Goal: Task Accomplishment & Management: Use online tool/utility

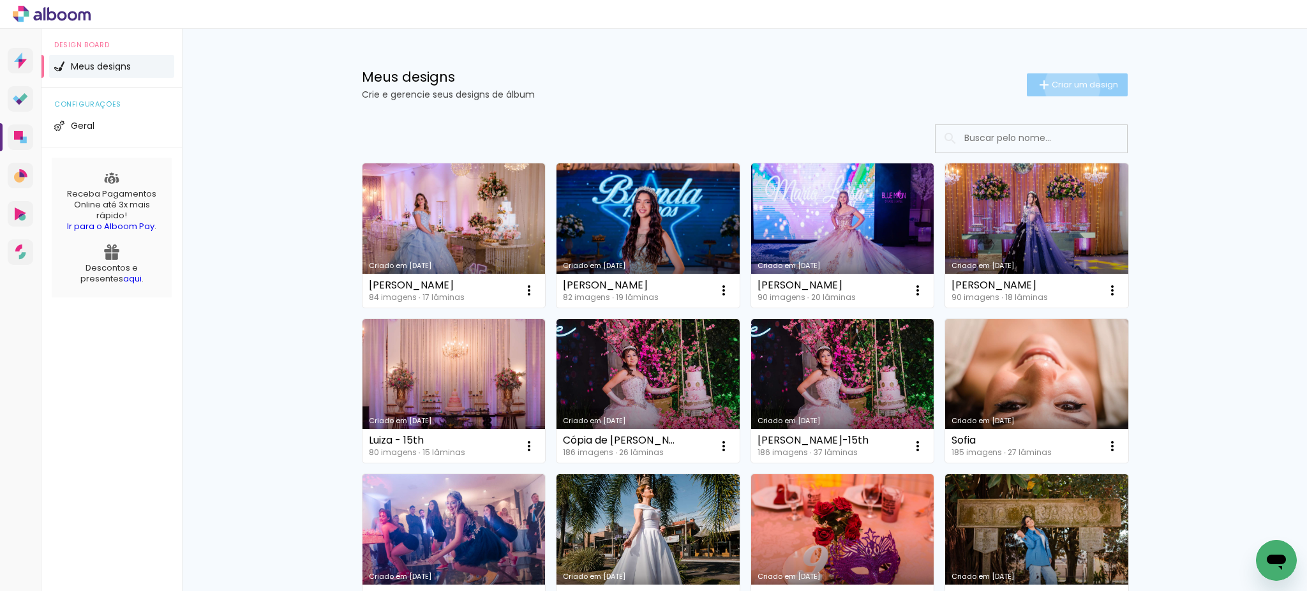
click at [1064, 86] on span "Criar um design" at bounding box center [1085, 84] width 66 height 8
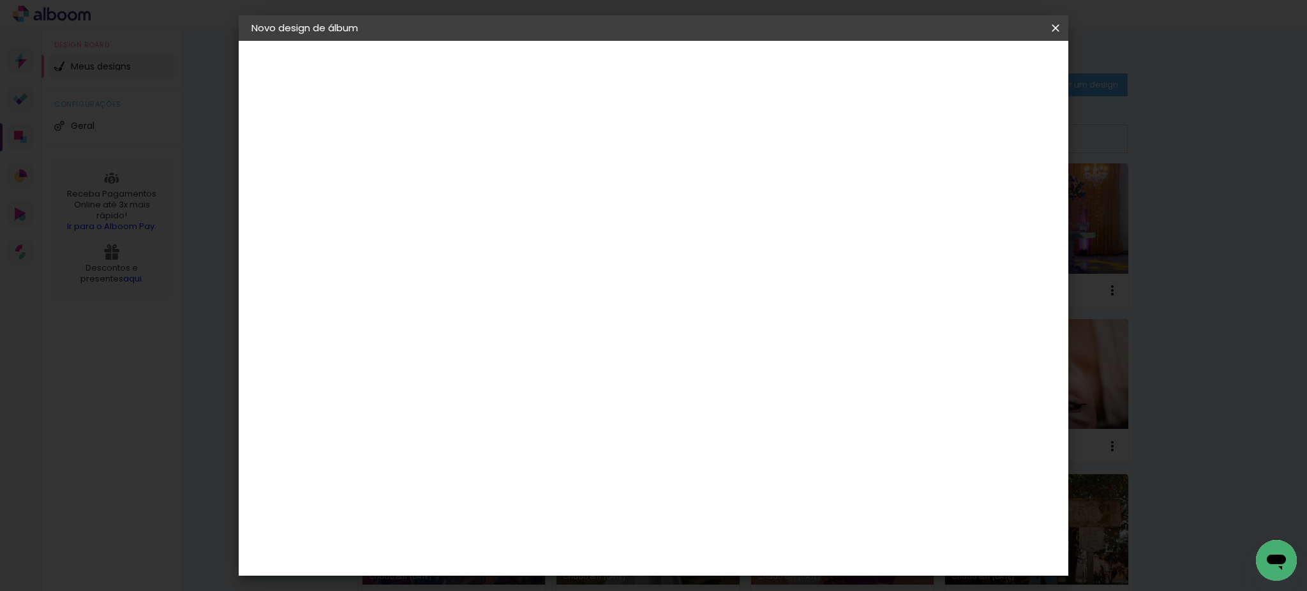
click at [460, 174] on input at bounding box center [460, 172] width 0 height 20
type input "[PERSON_NAME]"
type paper-input "[PERSON_NAME]"
click at [591, 76] on paper-button "Avançar" at bounding box center [560, 68] width 63 height 22
click at [506, 243] on input at bounding box center [492, 243] width 129 height 16
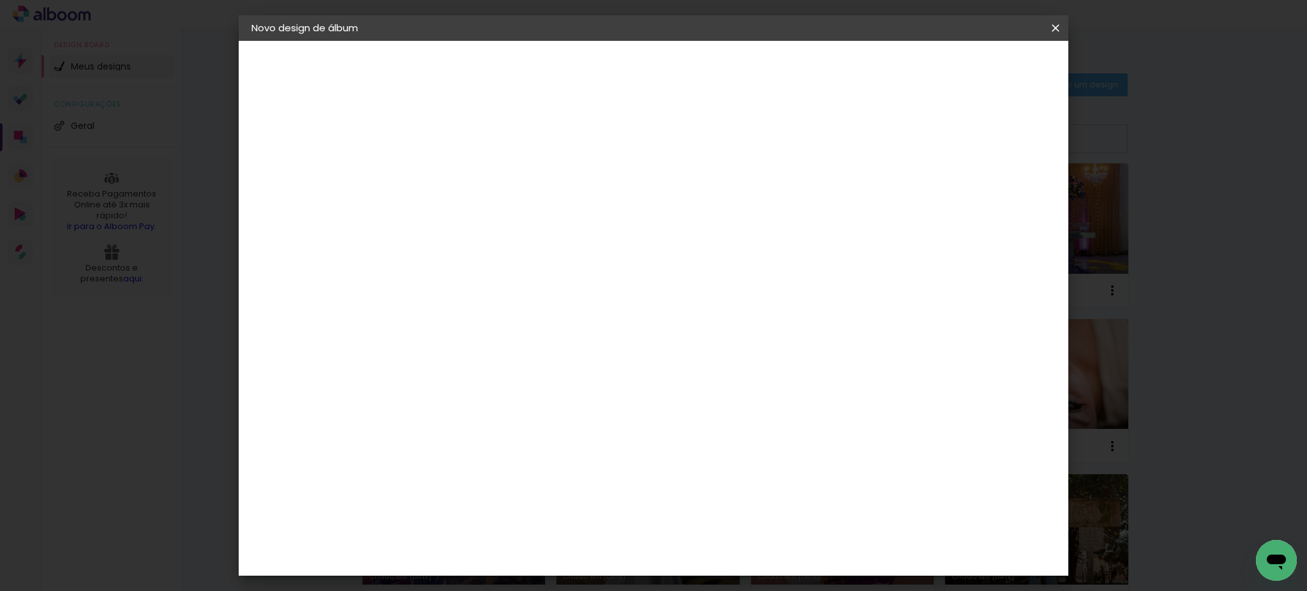
type input "go"
type paper-input "go"
click at [470, 293] on div "Go image" at bounding box center [467, 291] width 31 height 20
click at [0, 0] on slot "Tamanho Livre" at bounding box center [0, 0] width 0 height 0
click at [0, 0] on slot "Avançar" at bounding box center [0, 0] width 0 height 0
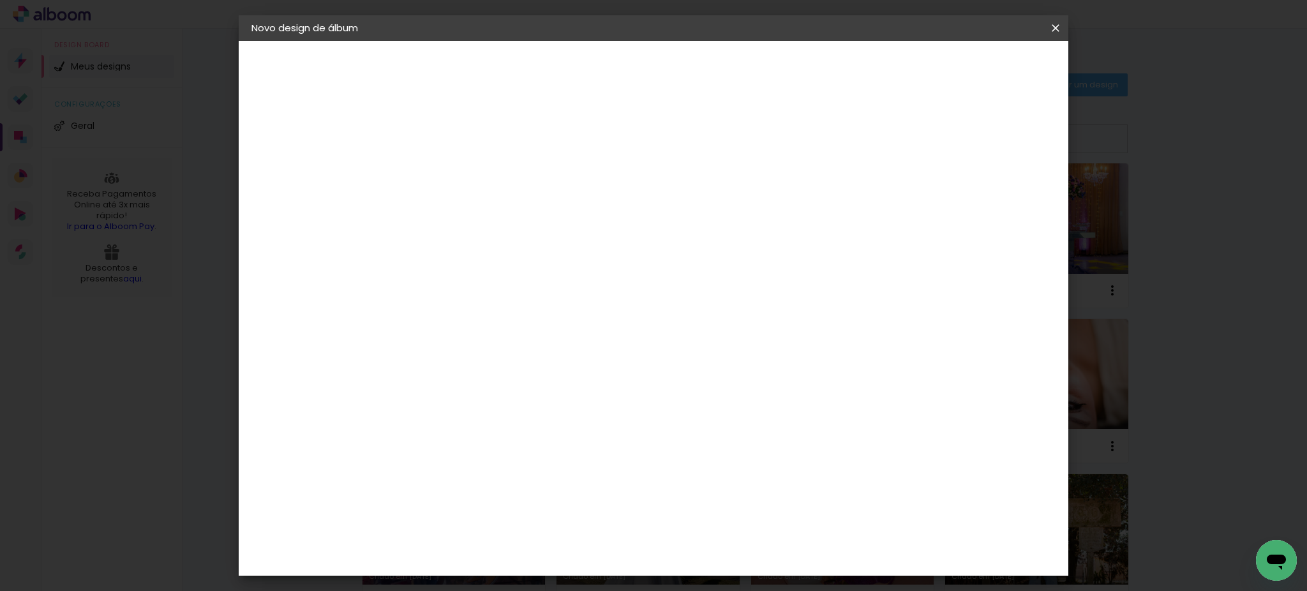
drag, startPoint x: 433, startPoint y: 365, endPoint x: 380, endPoint y: 351, distance: 54.2
click at [382, 41] on quentale-album-spec "Iniciar design Iniciar design" at bounding box center [654, 41] width 830 height 0
type input "3"
type input "20"
type paper-input "20"
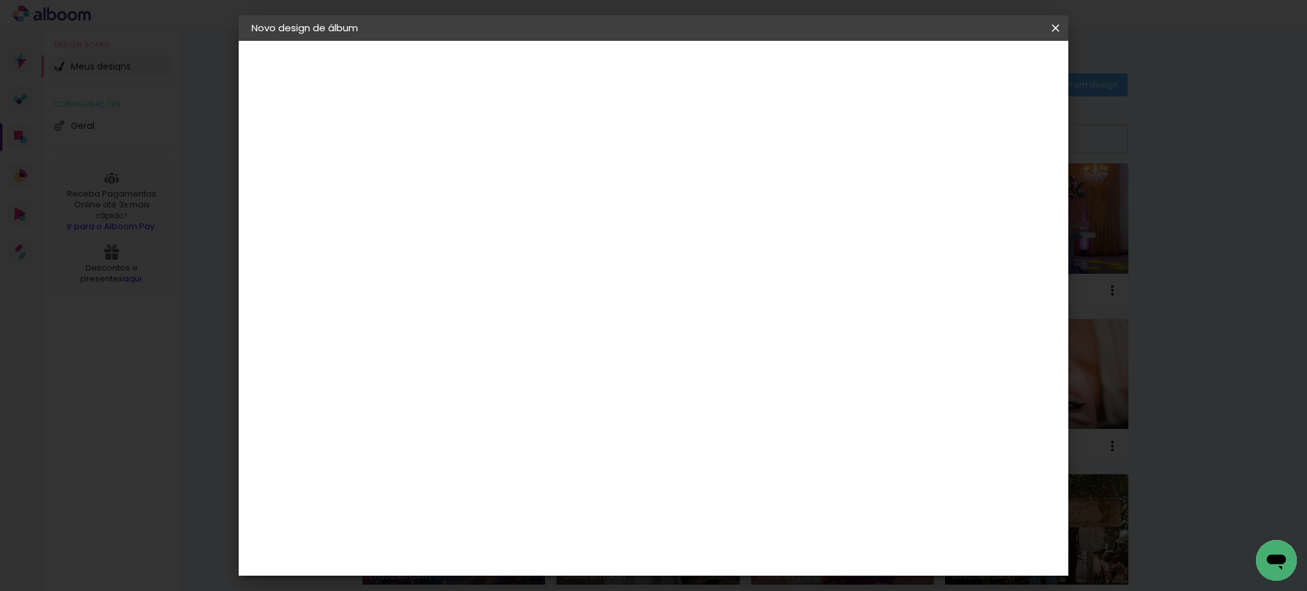
click at [972, 71] on span "Iniciar design" at bounding box center [943, 67] width 58 height 9
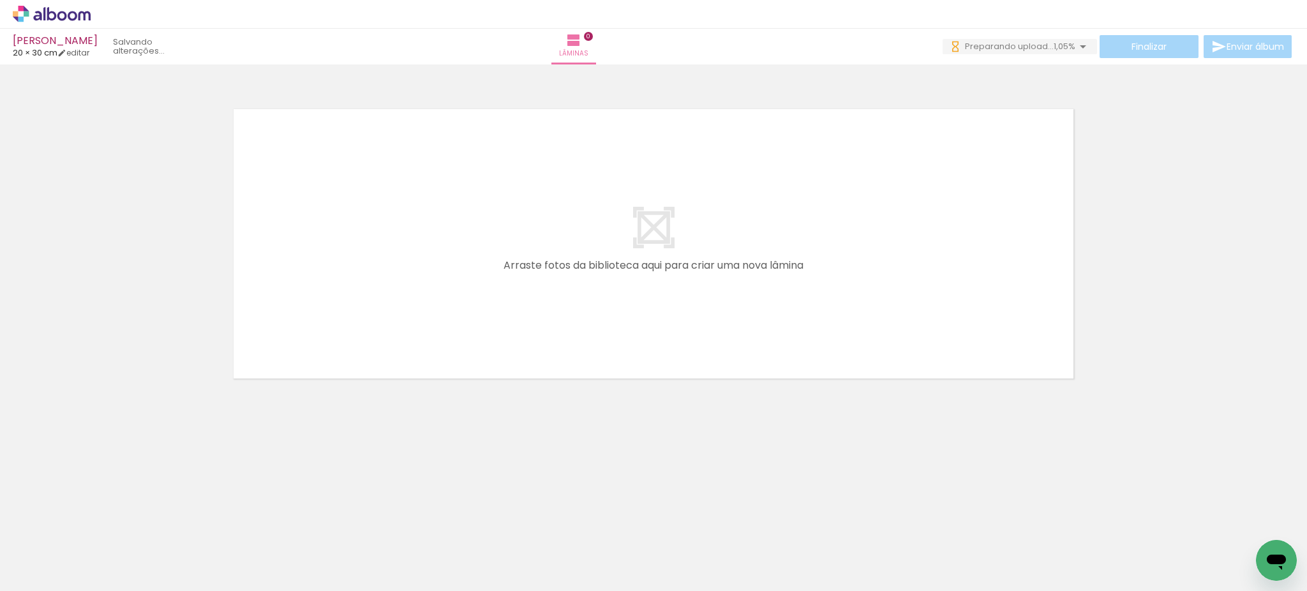
click at [130, 552] on div at bounding box center [127, 548] width 63 height 42
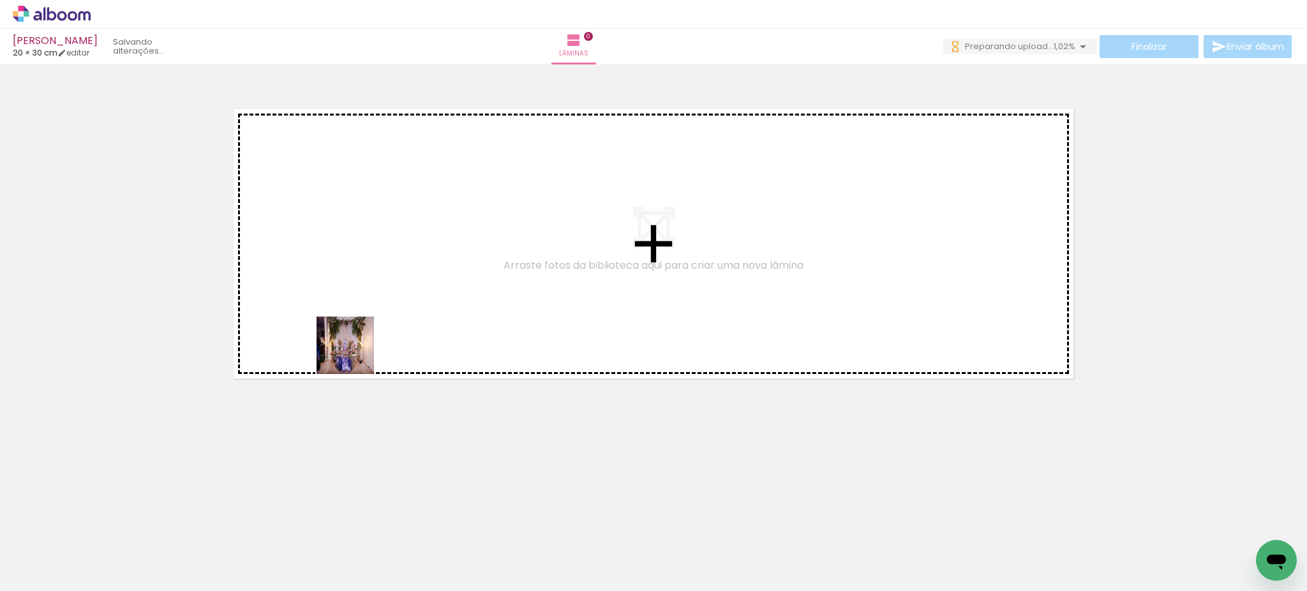
drag, startPoint x: 225, startPoint y: 518, endPoint x: 356, endPoint y: 352, distance: 211.0
click at [356, 352] on quentale-workspace at bounding box center [653, 295] width 1307 height 591
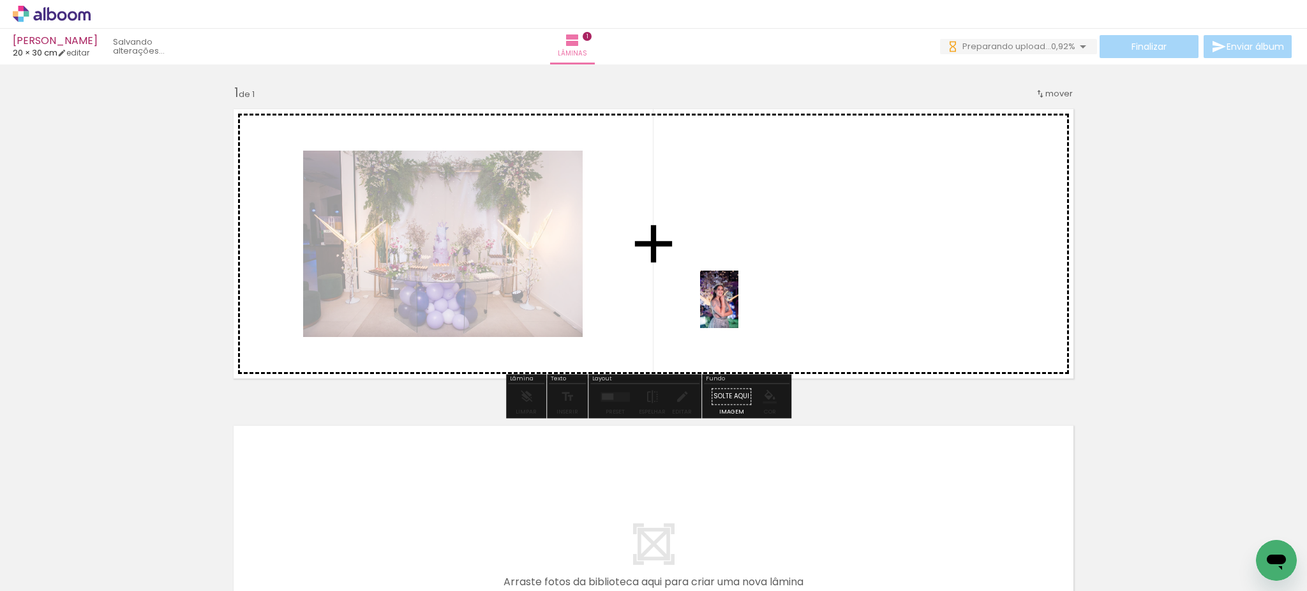
drag, startPoint x: 774, startPoint y: 558, endPoint x: 737, endPoint y: 306, distance: 254.1
click at [737, 306] on quentale-workspace at bounding box center [653, 295] width 1307 height 591
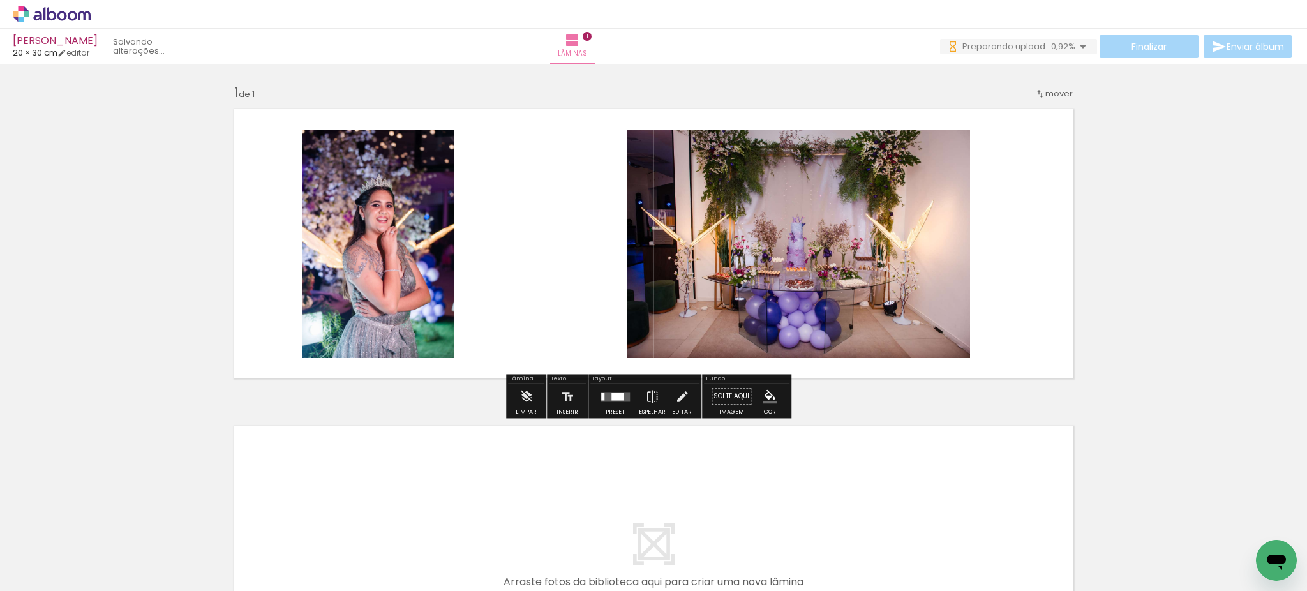
click at [612, 395] on div at bounding box center [618, 397] width 12 height 8
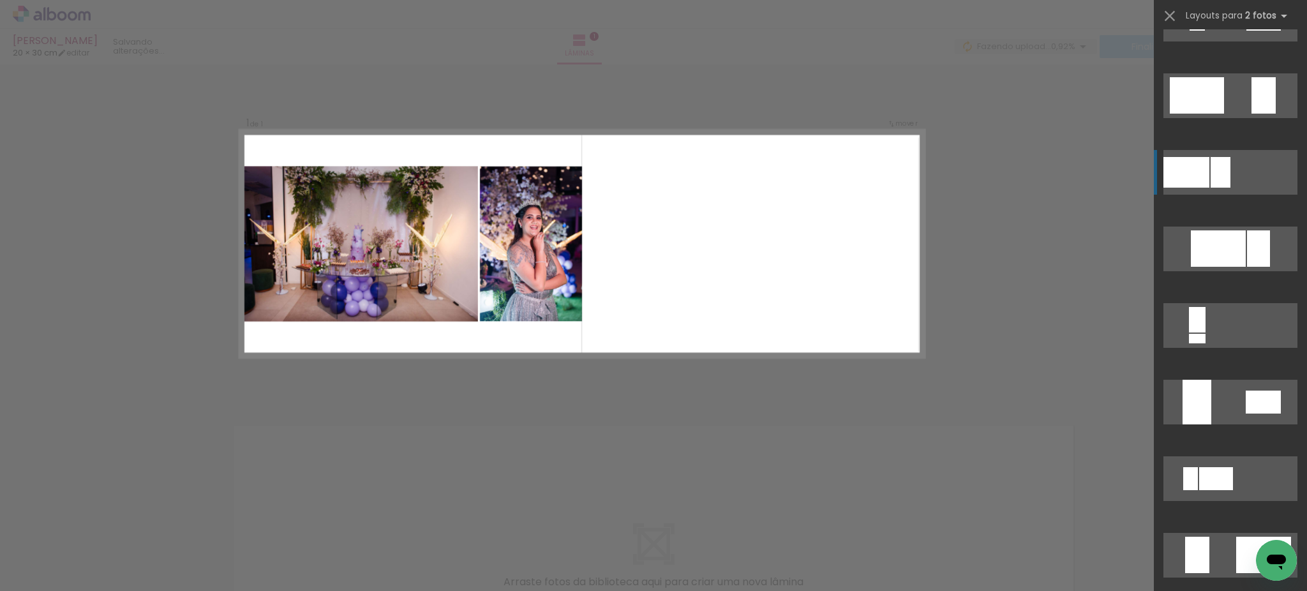
click at [1228, 167] on quentale-layouter at bounding box center [1231, 172] width 134 height 45
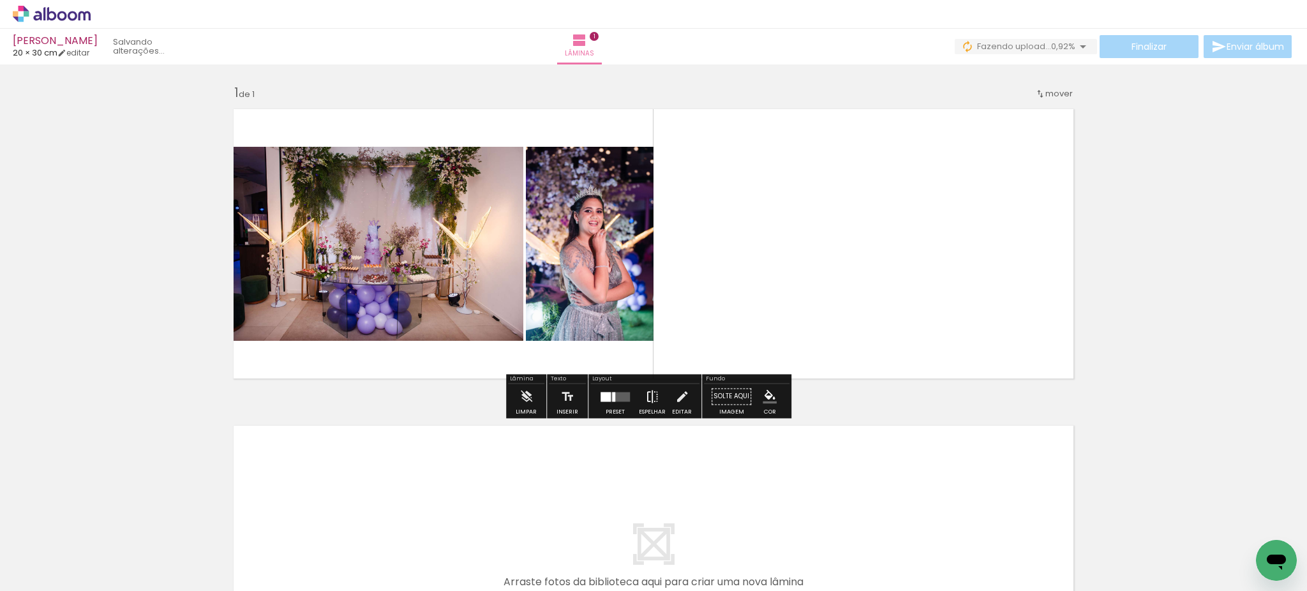
click at [647, 398] on iron-icon at bounding box center [652, 397] width 14 height 26
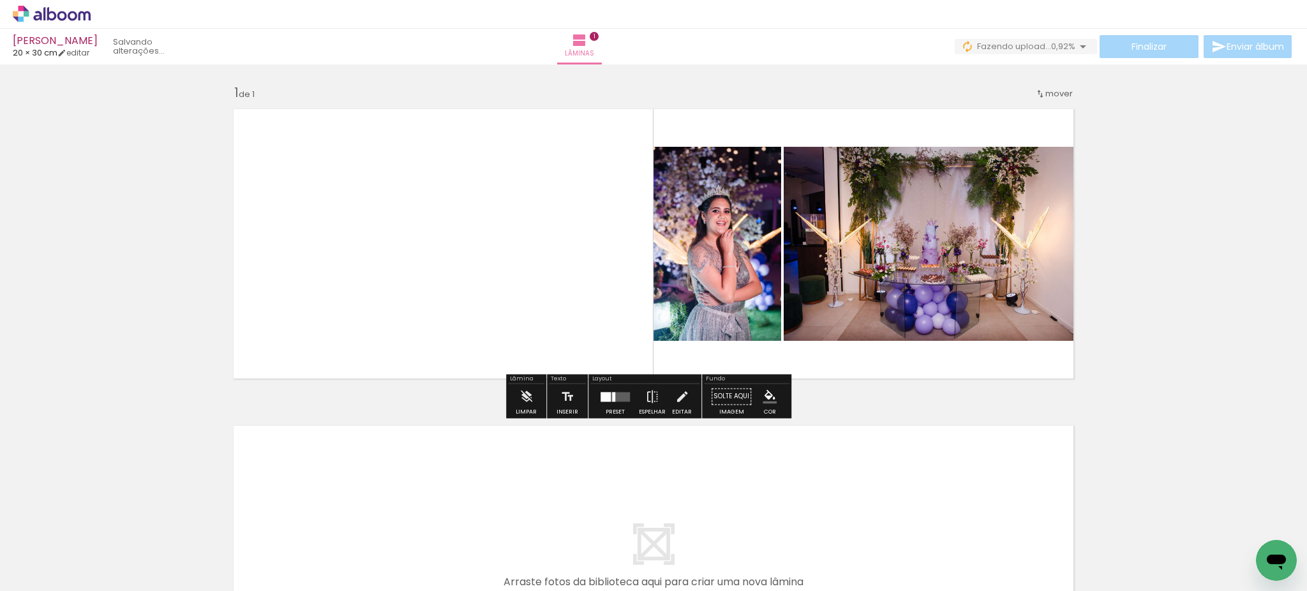
click at [604, 397] on div at bounding box center [606, 397] width 10 height 10
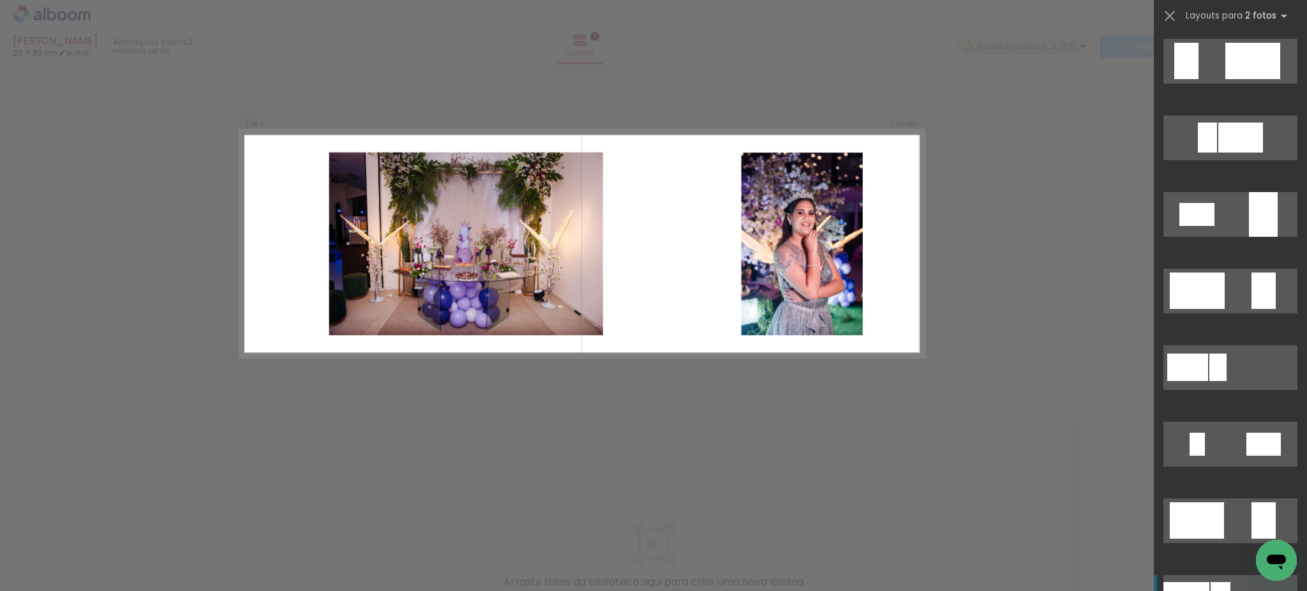
click at [1170, 17] on iron-icon at bounding box center [1170, 16] width 18 height 18
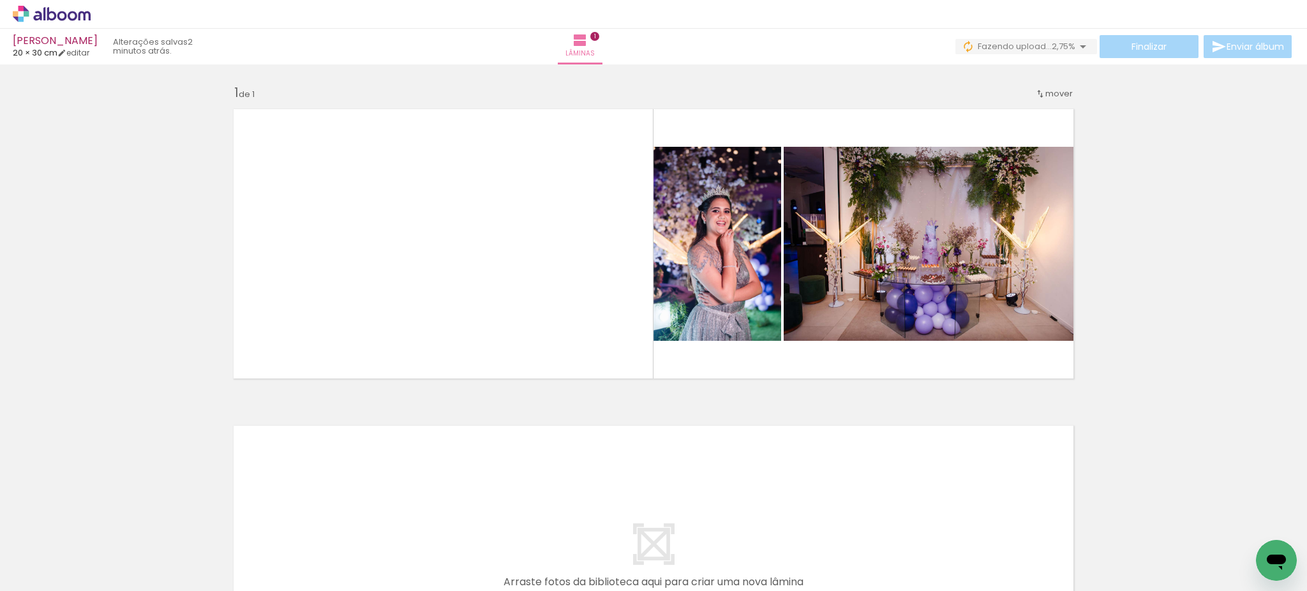
click at [502, 560] on div at bounding box center [494, 548] width 63 height 42
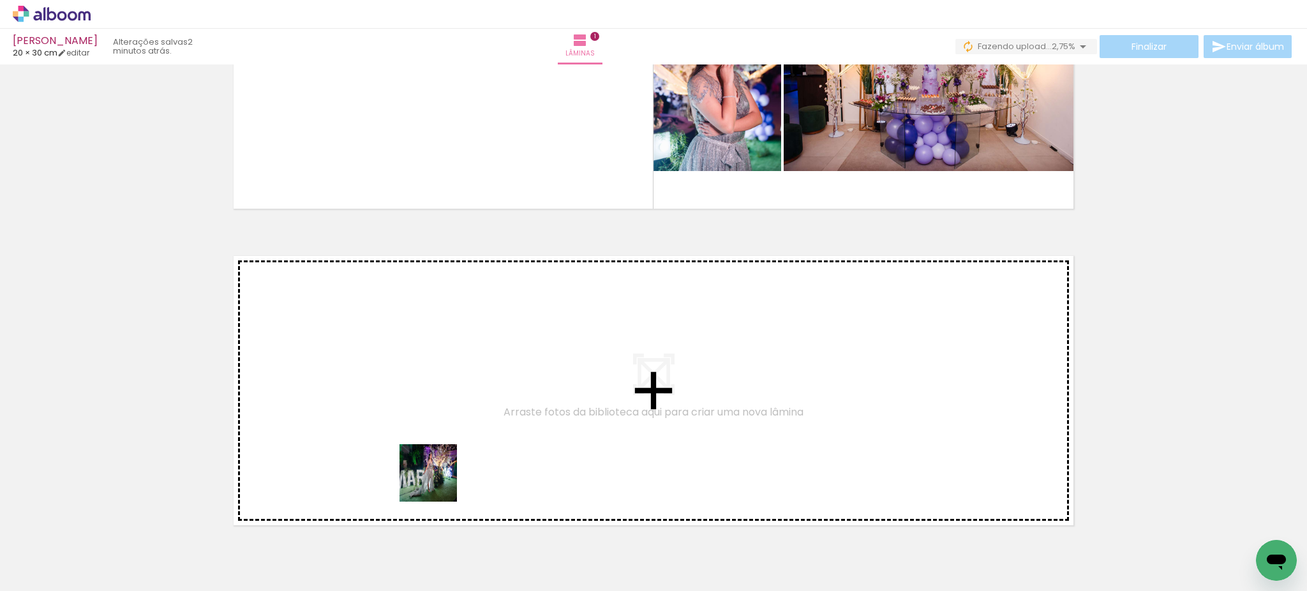
drag, startPoint x: 474, startPoint y: 543, endPoint x: 571, endPoint y: 538, distance: 96.5
click at [380, 377] on quentale-workspace at bounding box center [653, 295] width 1307 height 591
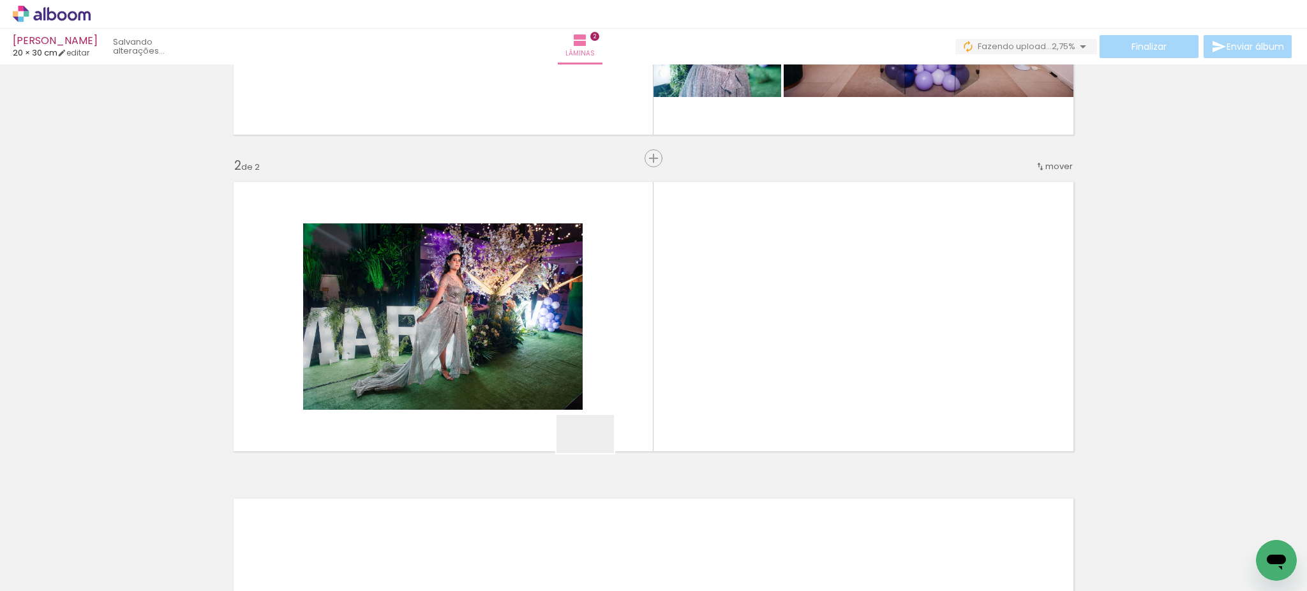
scroll to position [272, 0]
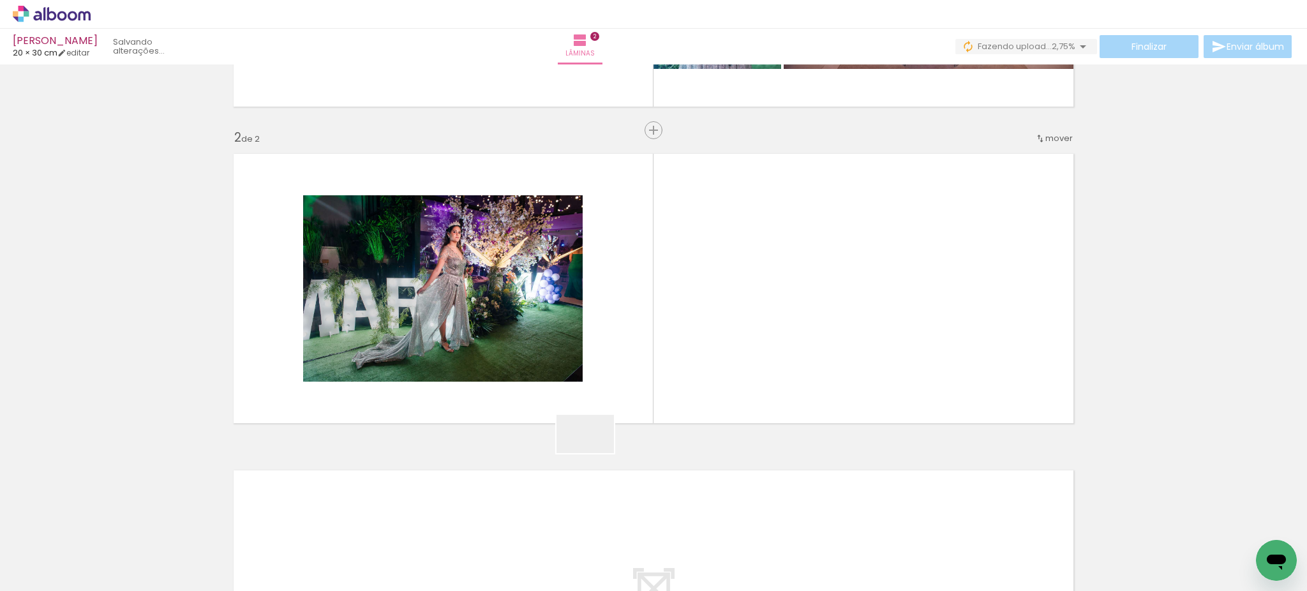
drag, startPoint x: 595, startPoint y: 453, endPoint x: 707, endPoint y: 576, distance: 166.7
click at [724, 329] on quentale-workspace at bounding box center [653, 295] width 1307 height 591
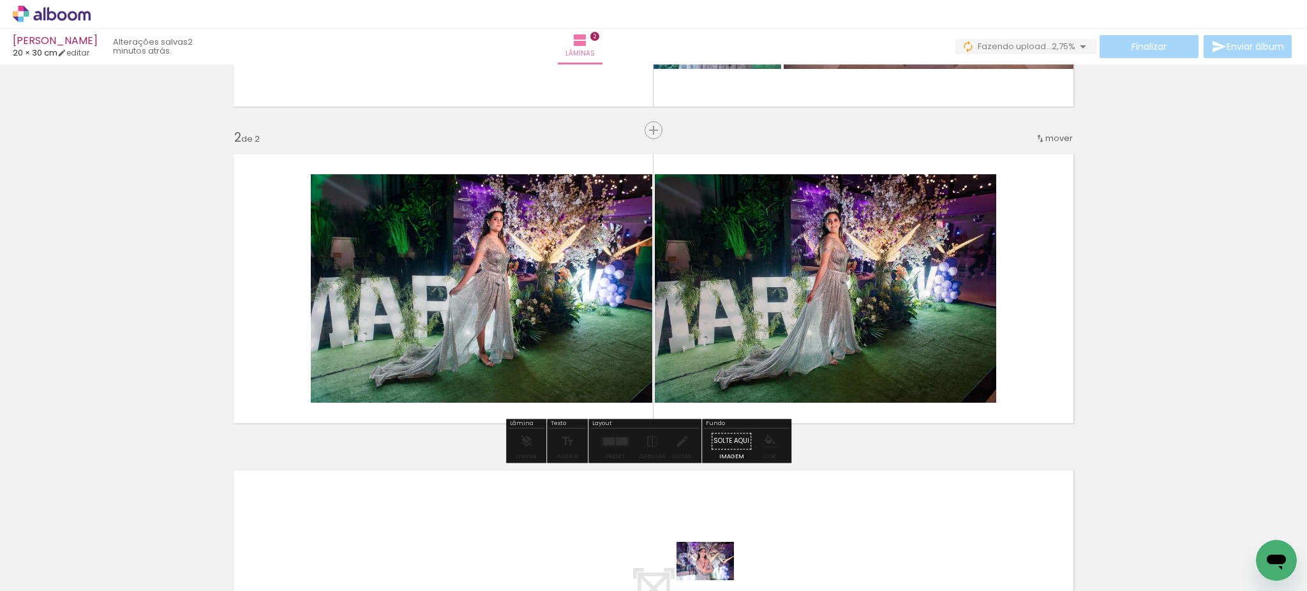
drag, startPoint x: 711, startPoint y: 555, endPoint x: 715, endPoint y: 580, distance: 25.3
click at [105, 580] on iron-horizontal-list at bounding box center [92, 551] width 26 height 80
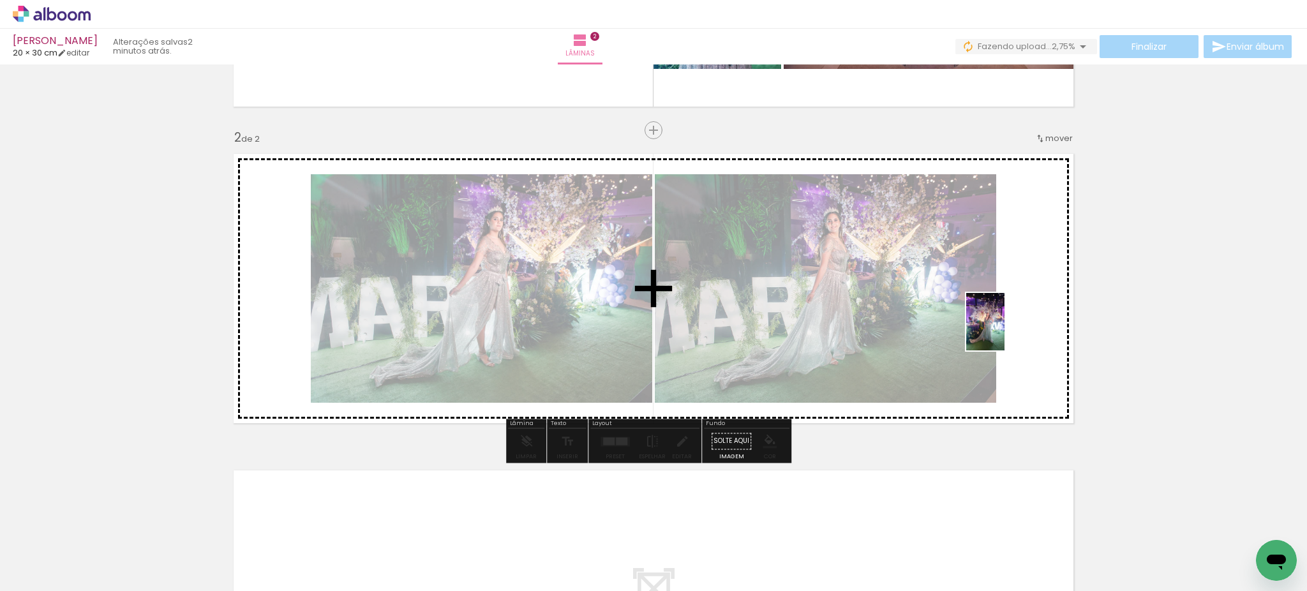
drag, startPoint x: 772, startPoint y: 566, endPoint x: 1030, endPoint y: 316, distance: 359.4
click at [1030, 311] on quentale-workspace at bounding box center [653, 295] width 1307 height 591
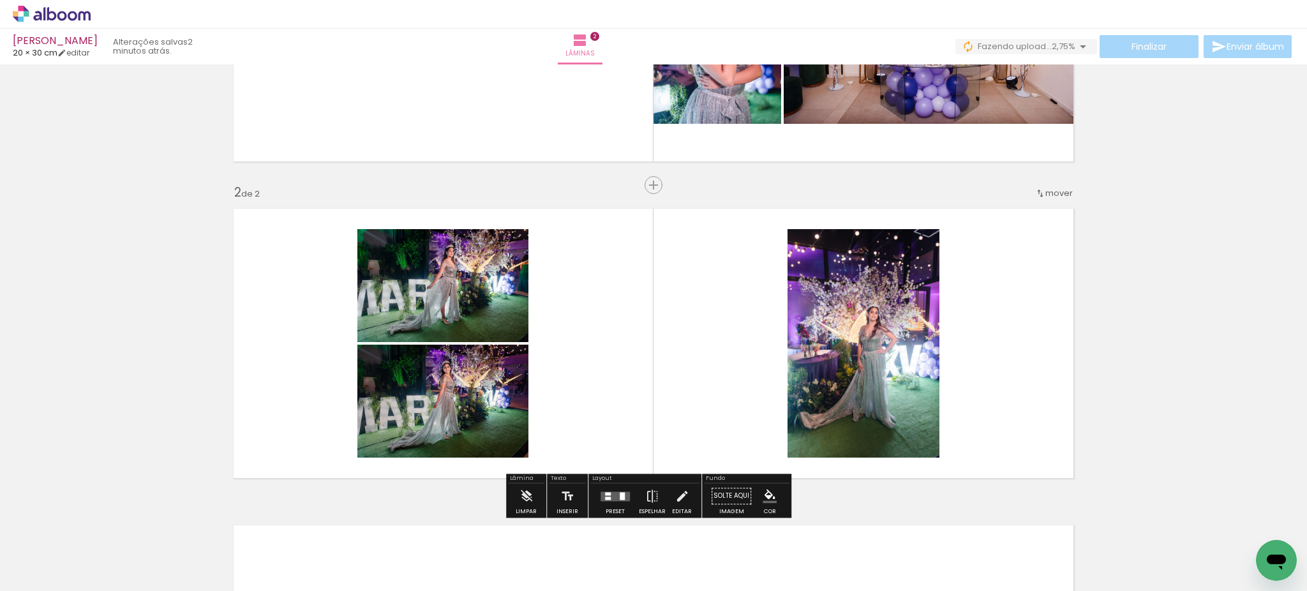
scroll to position [255, 0]
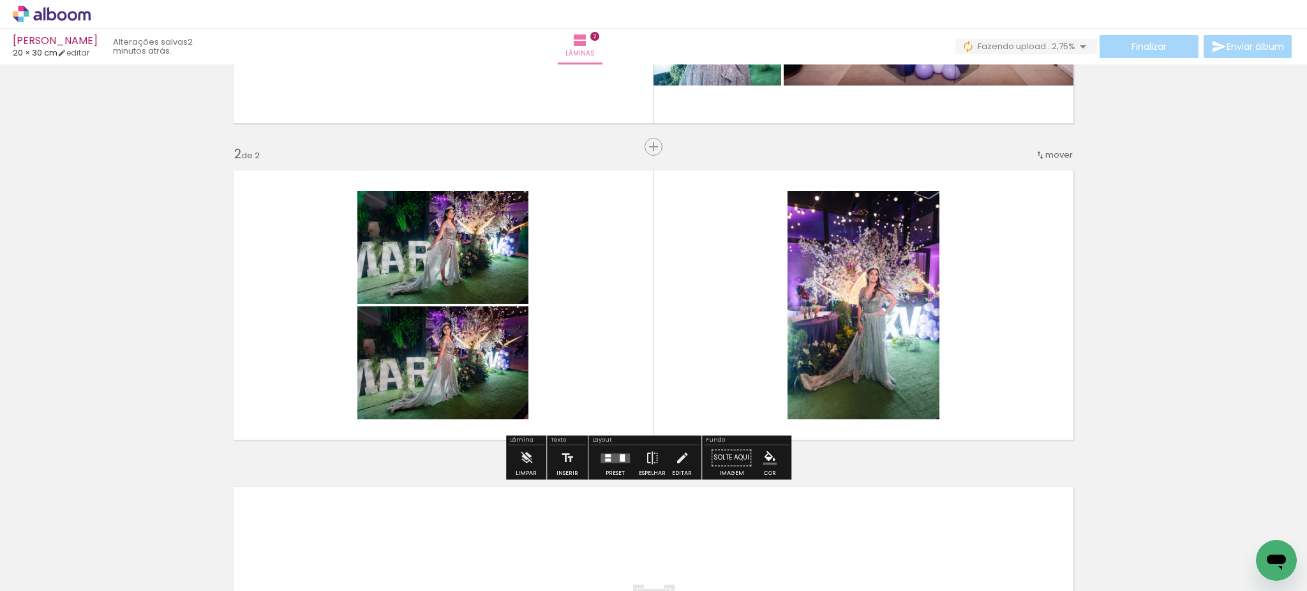
click at [620, 460] on div at bounding box center [622, 458] width 5 height 8
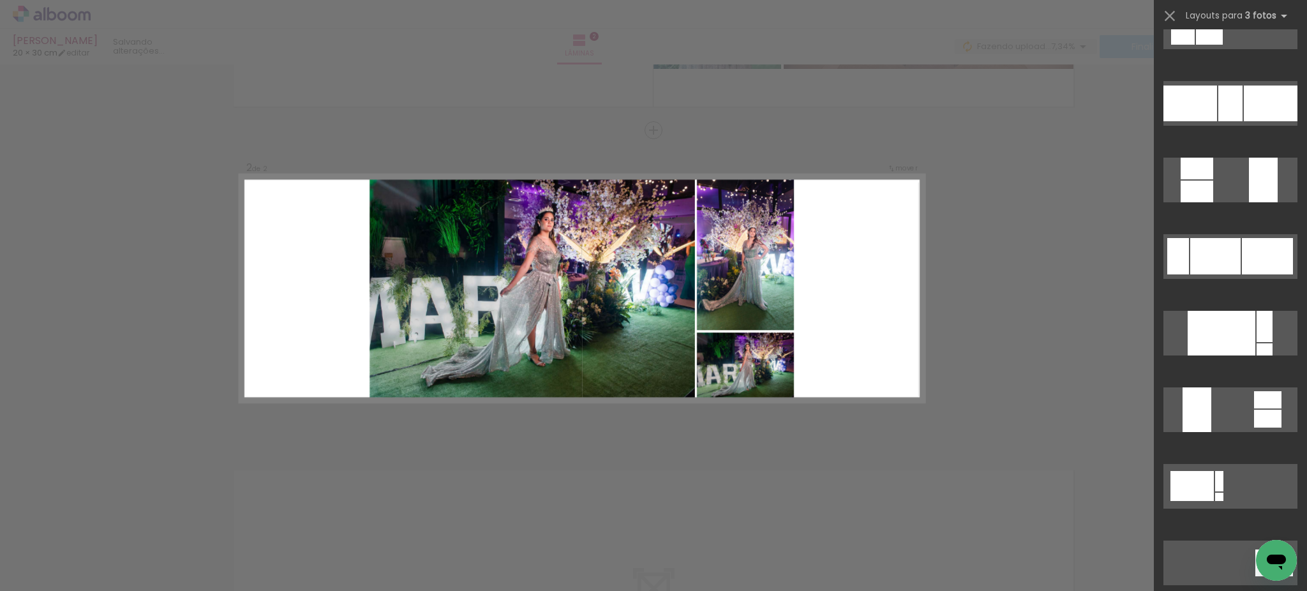
scroll to position [425, 0]
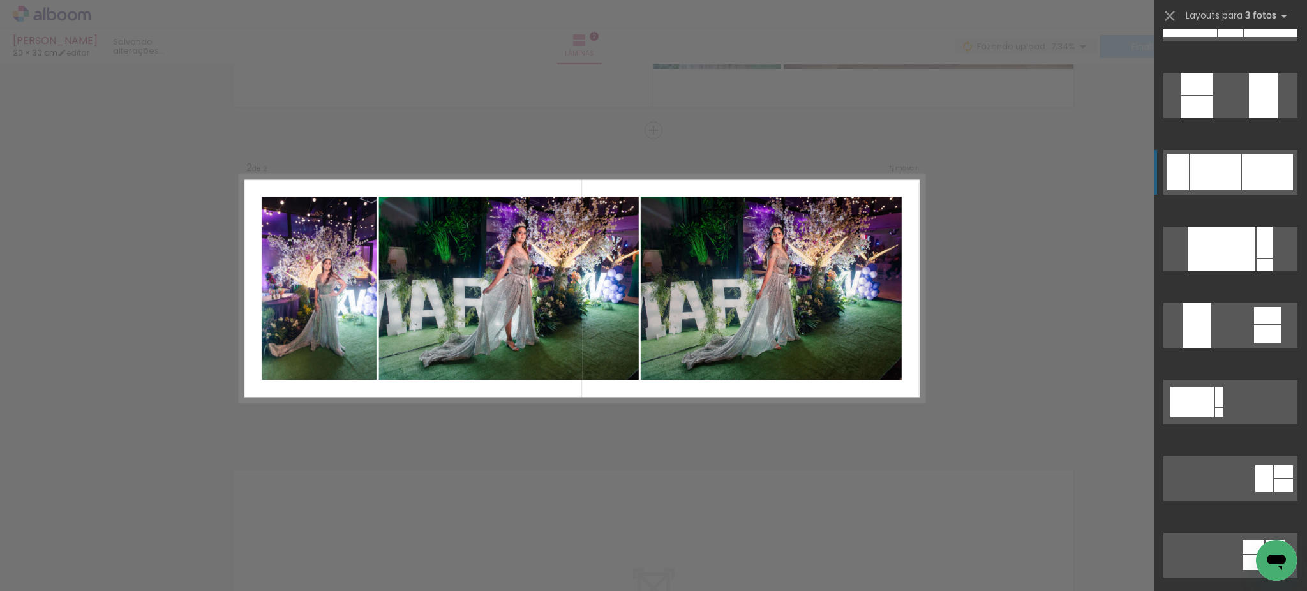
click at [1242, 177] on div at bounding box center [1267, 172] width 51 height 36
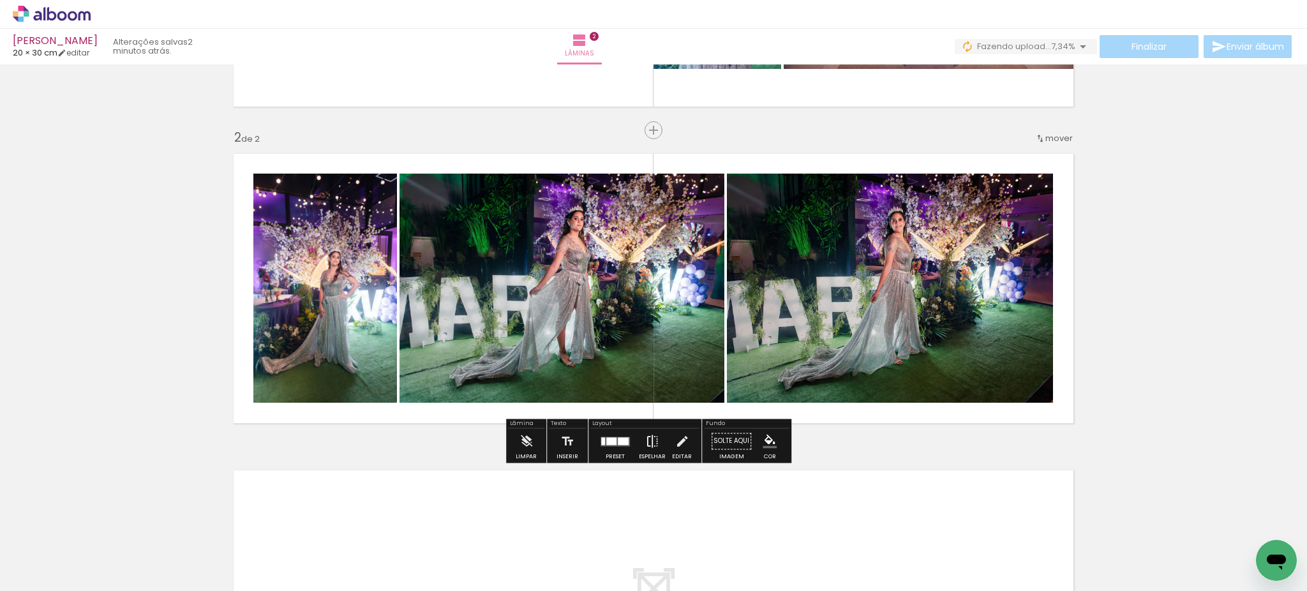
click at [645, 437] on iron-icon at bounding box center [652, 441] width 14 height 26
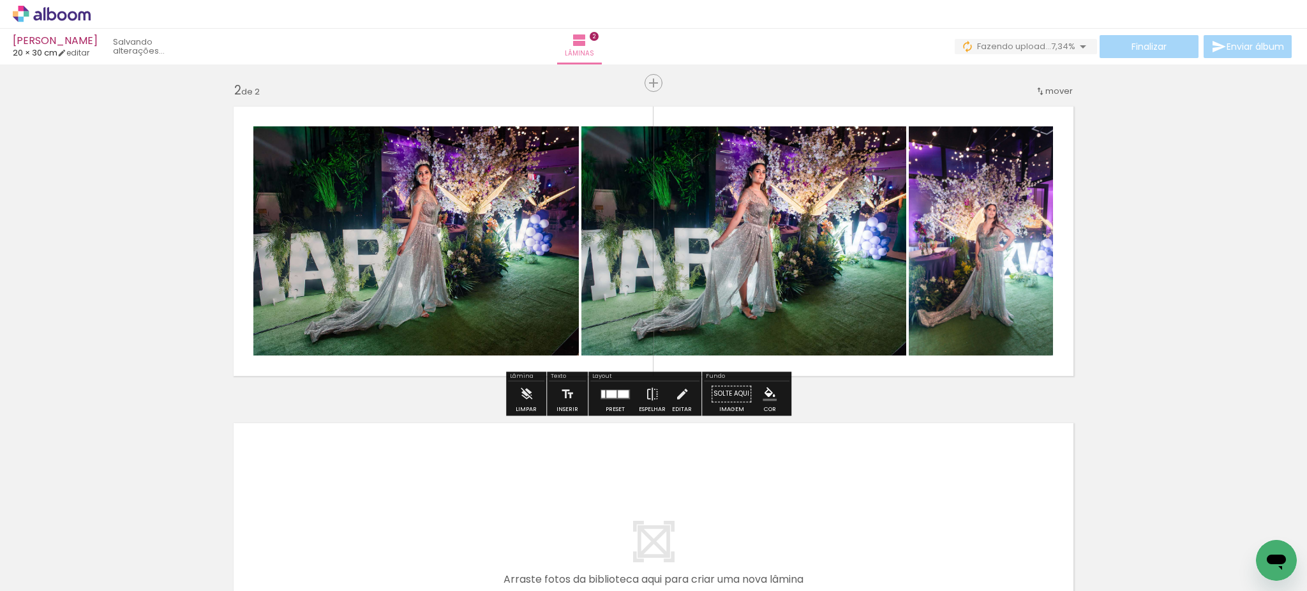
scroll to position [357, 0]
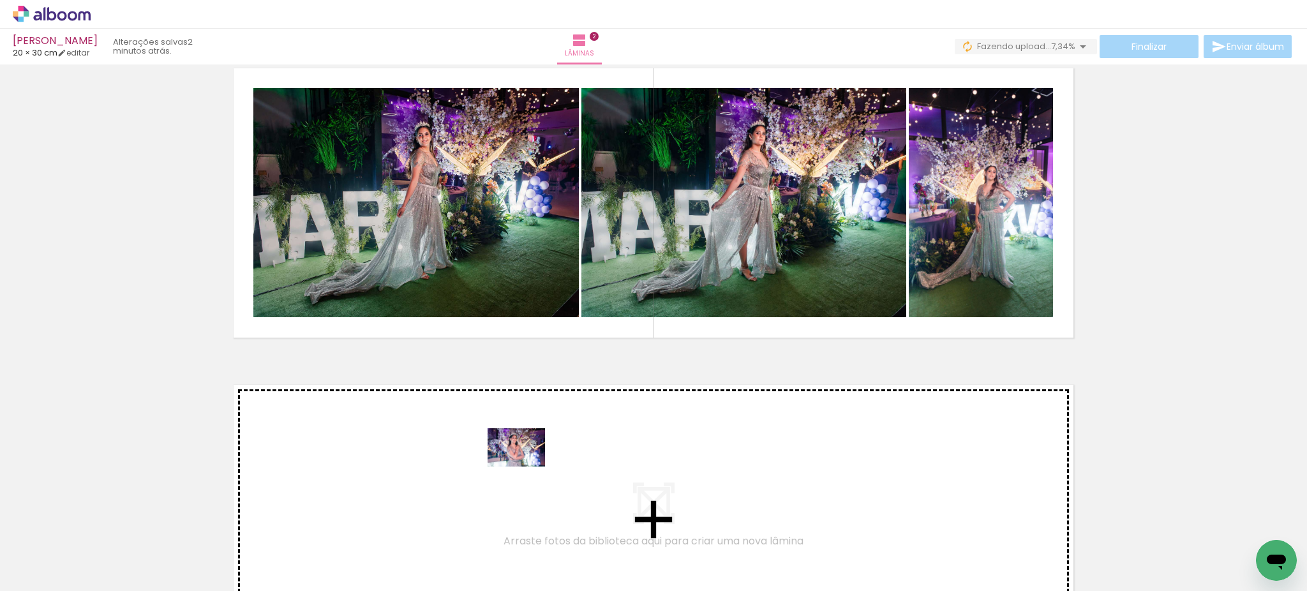
drag, startPoint x: 718, startPoint y: 552, endPoint x: 518, endPoint y: 467, distance: 216.9
click at [518, 467] on quentale-workspace at bounding box center [653, 295] width 1307 height 591
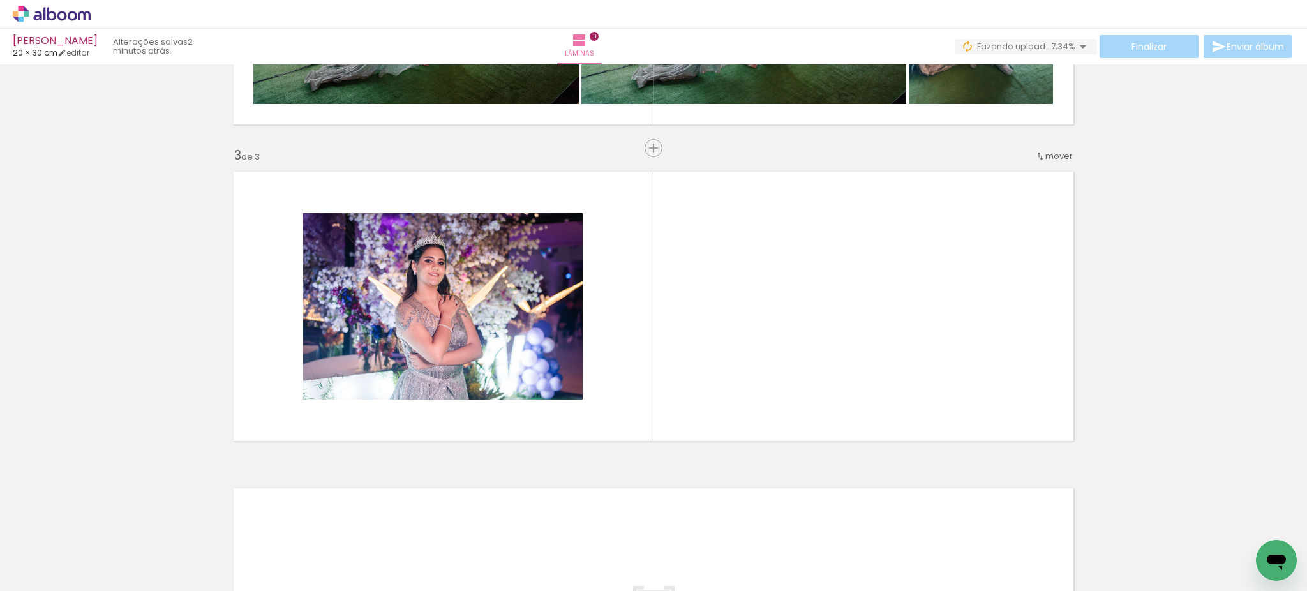
scroll to position [589, 0]
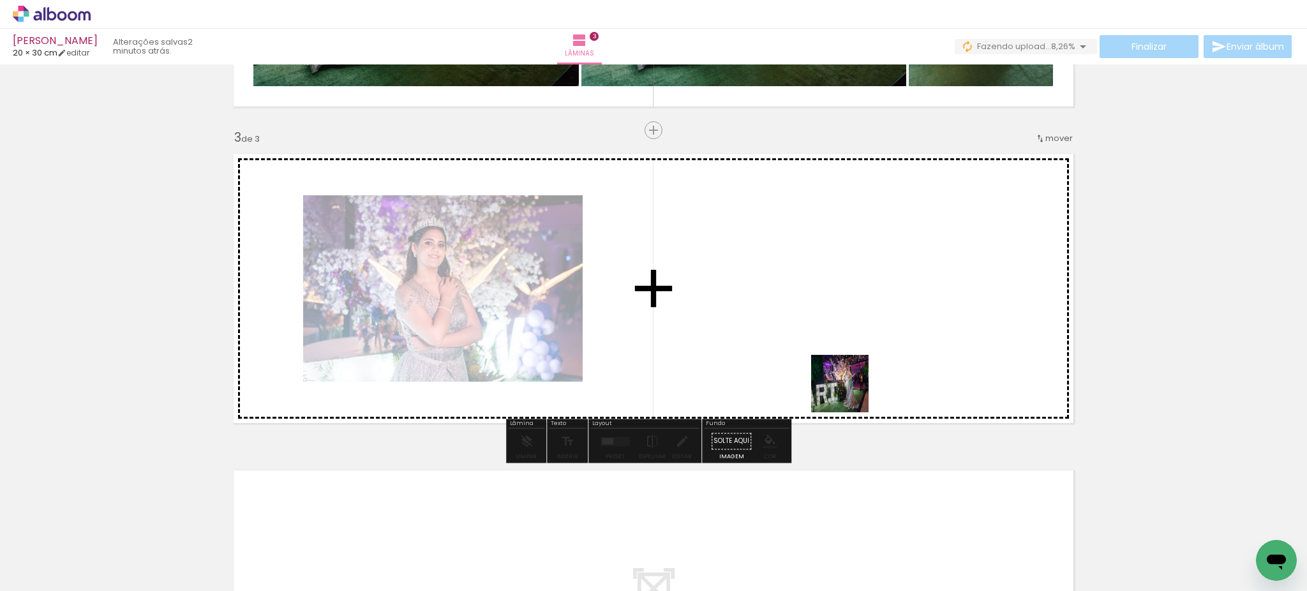
drag, startPoint x: 859, startPoint y: 557, endPoint x: 831, endPoint y: 358, distance: 201.1
click at [831, 358] on quentale-workspace at bounding box center [653, 295] width 1307 height 591
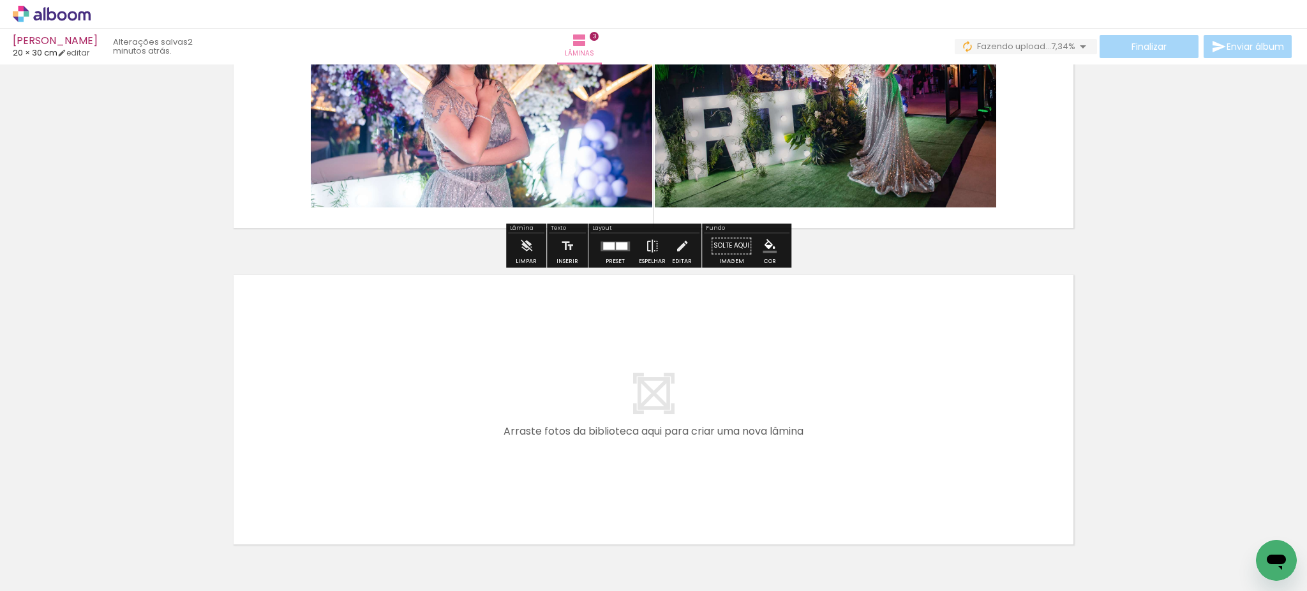
scroll to position [869, 0]
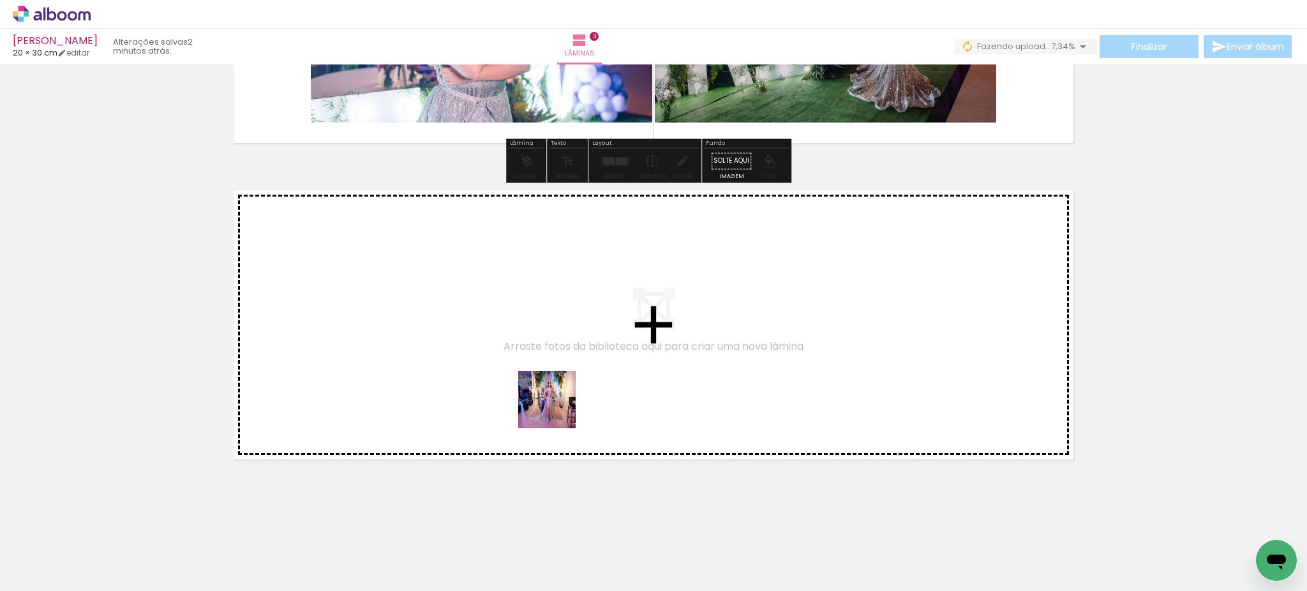
drag, startPoint x: 931, startPoint y: 550, endPoint x: 1032, endPoint y: 587, distance: 107.2
click at [486, 391] on quentale-workspace at bounding box center [653, 295] width 1307 height 591
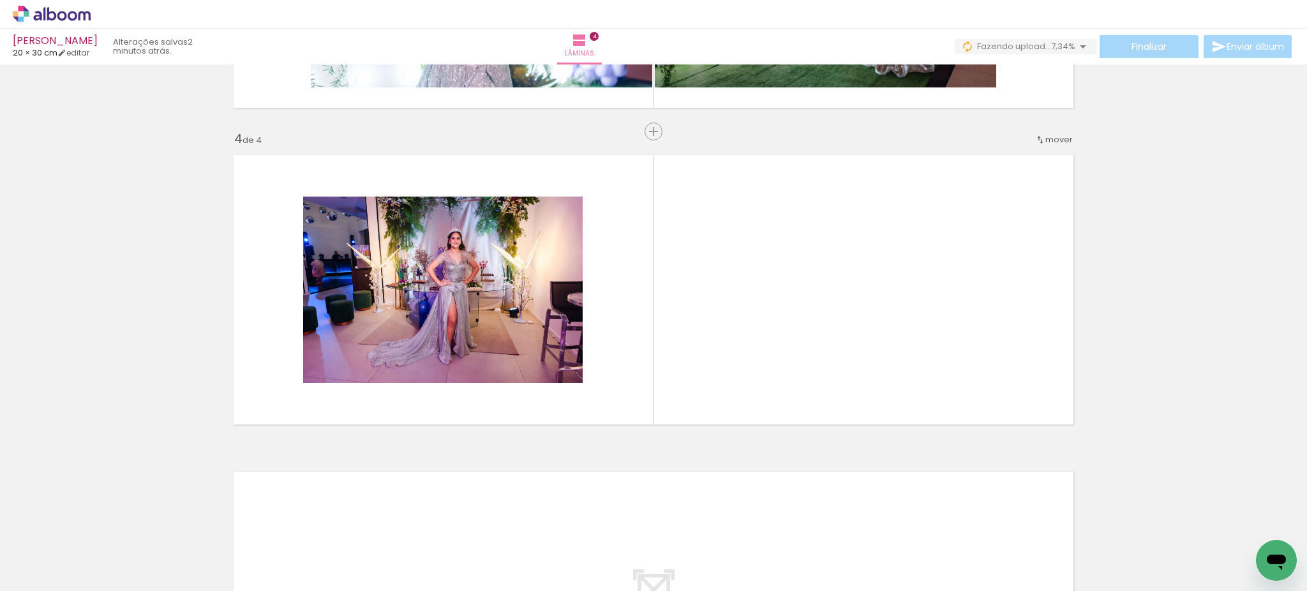
scroll to position [905, 0]
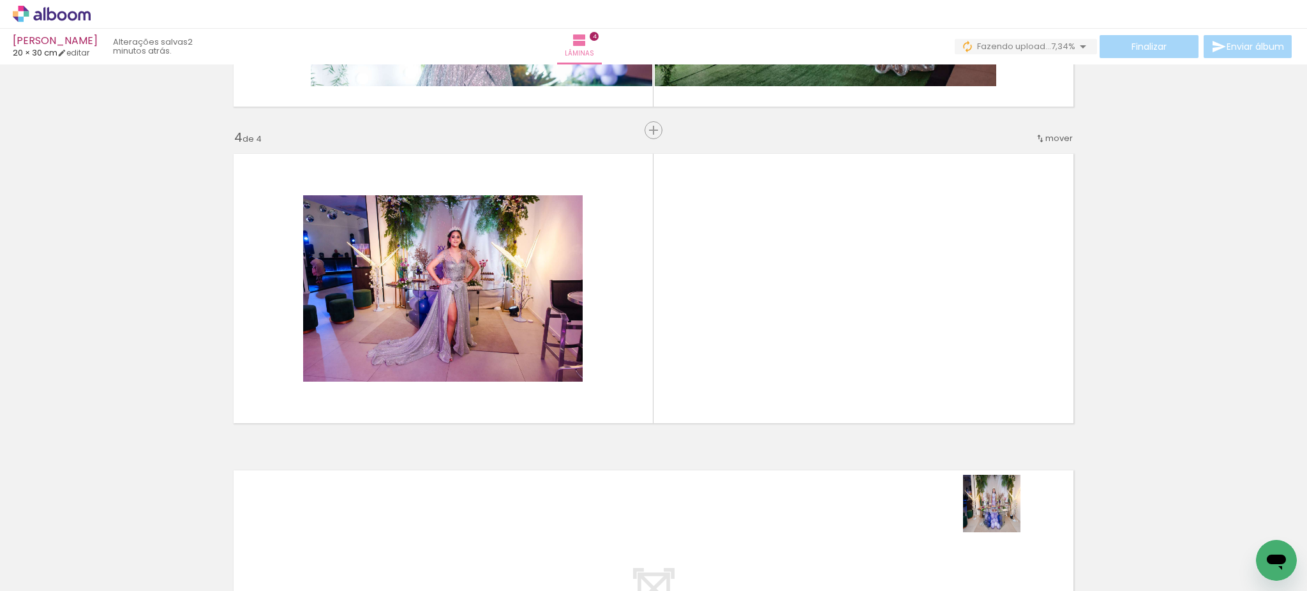
drag, startPoint x: 1009, startPoint y: 550, endPoint x: 1068, endPoint y: 541, distance: 60.0
click at [885, 317] on quentale-workspace at bounding box center [653, 295] width 1307 height 591
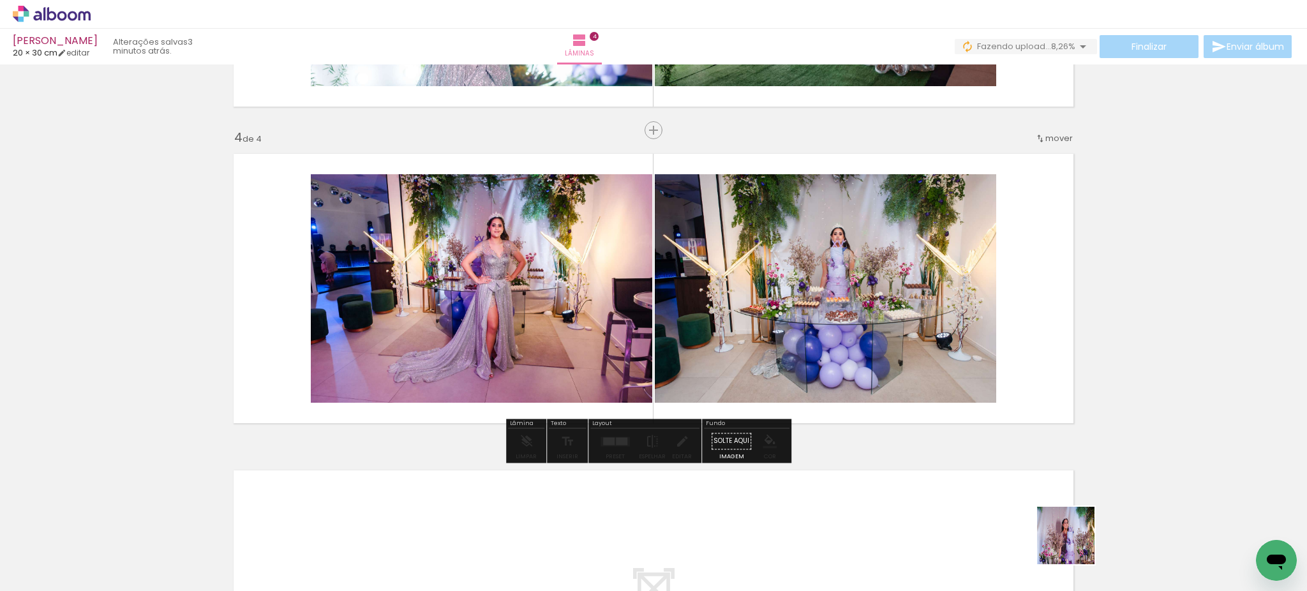
drag, startPoint x: 1080, startPoint y: 556, endPoint x: 1146, endPoint y: 590, distance: 74.2
click at [986, 303] on quentale-workspace at bounding box center [653, 295] width 1307 height 591
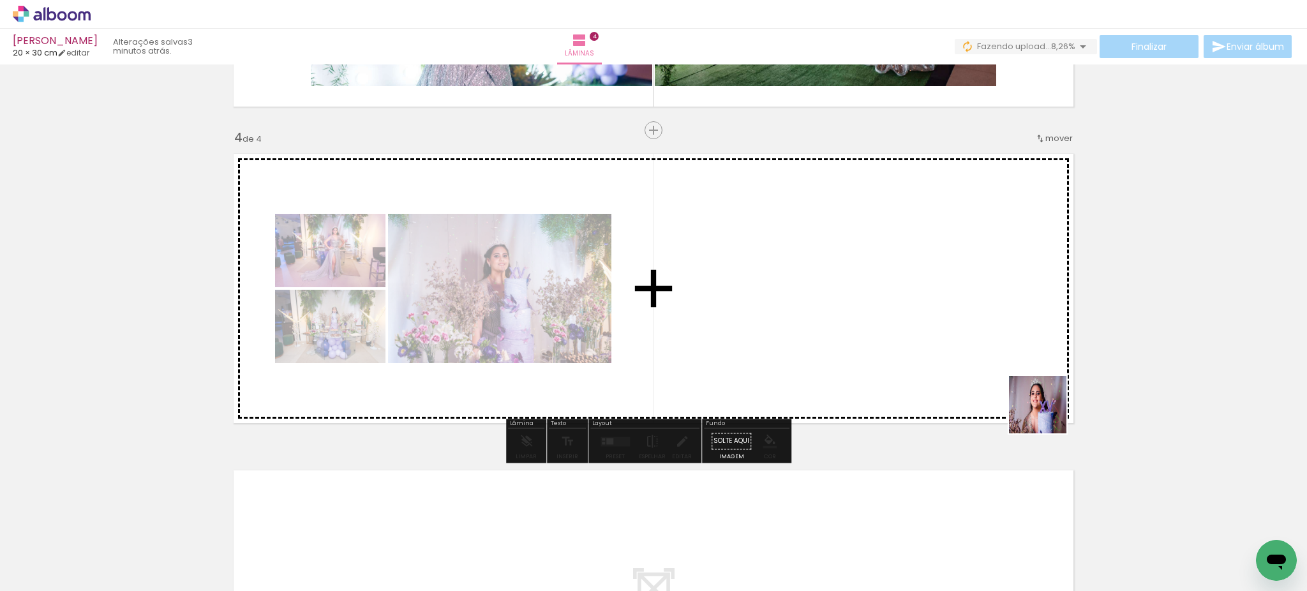
drag, startPoint x: 1142, startPoint y: 548, endPoint x: 1049, endPoint y: 438, distance: 144.5
click at [962, 324] on quentale-workspace at bounding box center [653, 295] width 1307 height 591
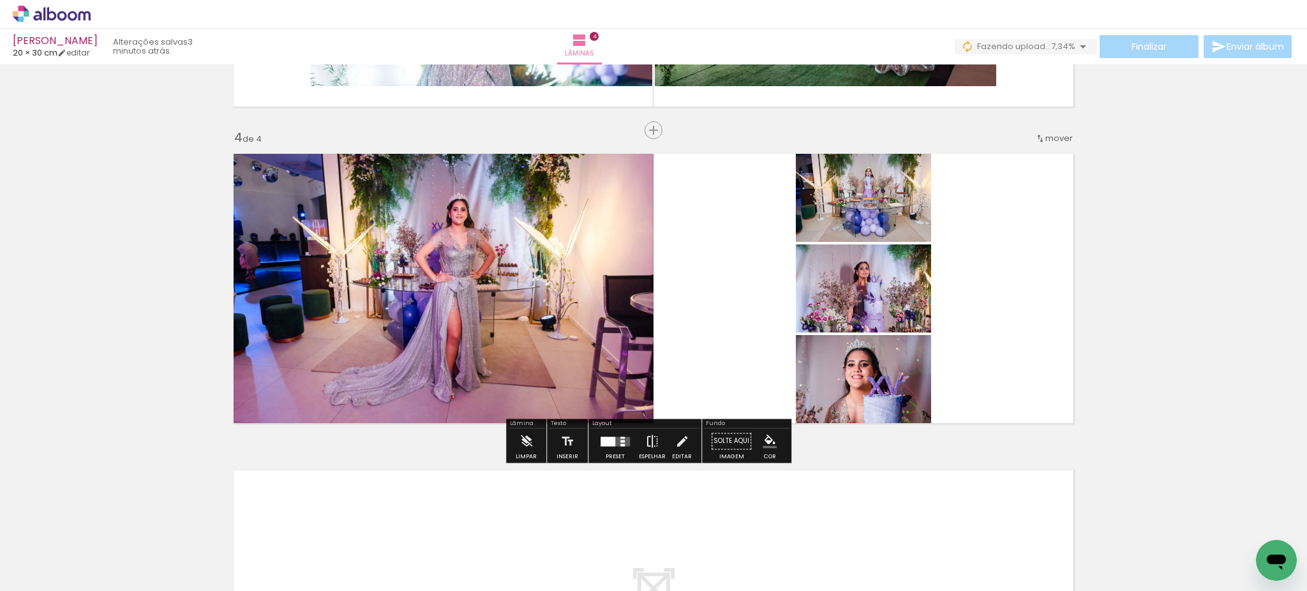
click at [645, 439] on iron-icon at bounding box center [652, 441] width 14 height 26
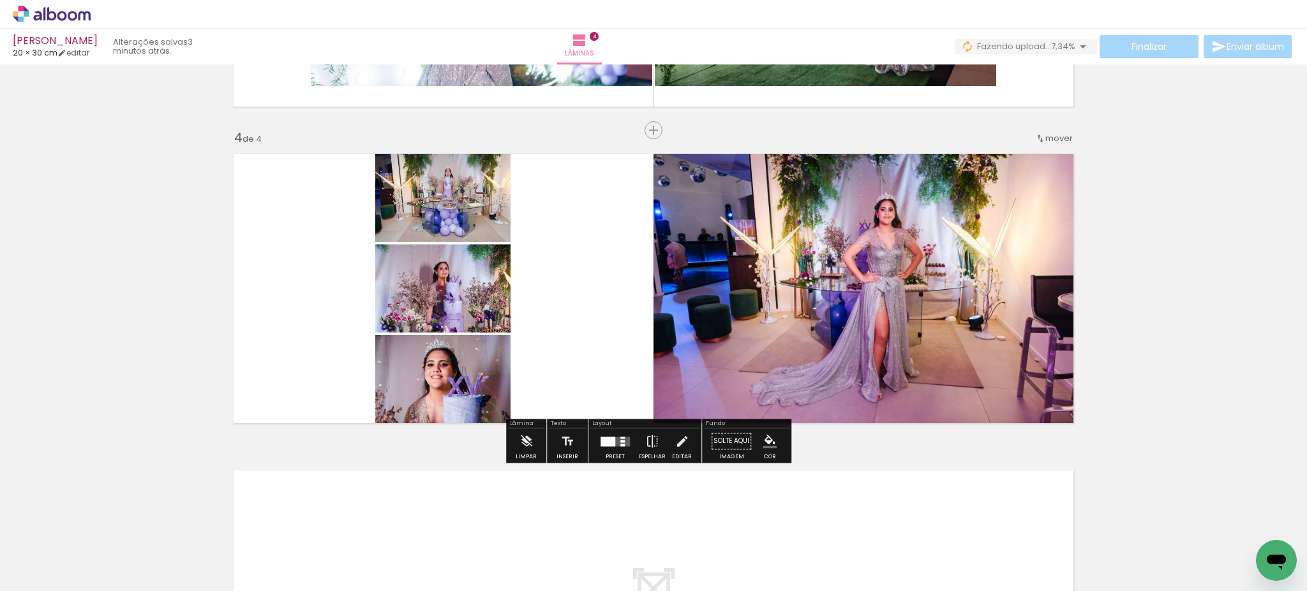
click at [611, 444] on div at bounding box center [608, 442] width 15 height 10
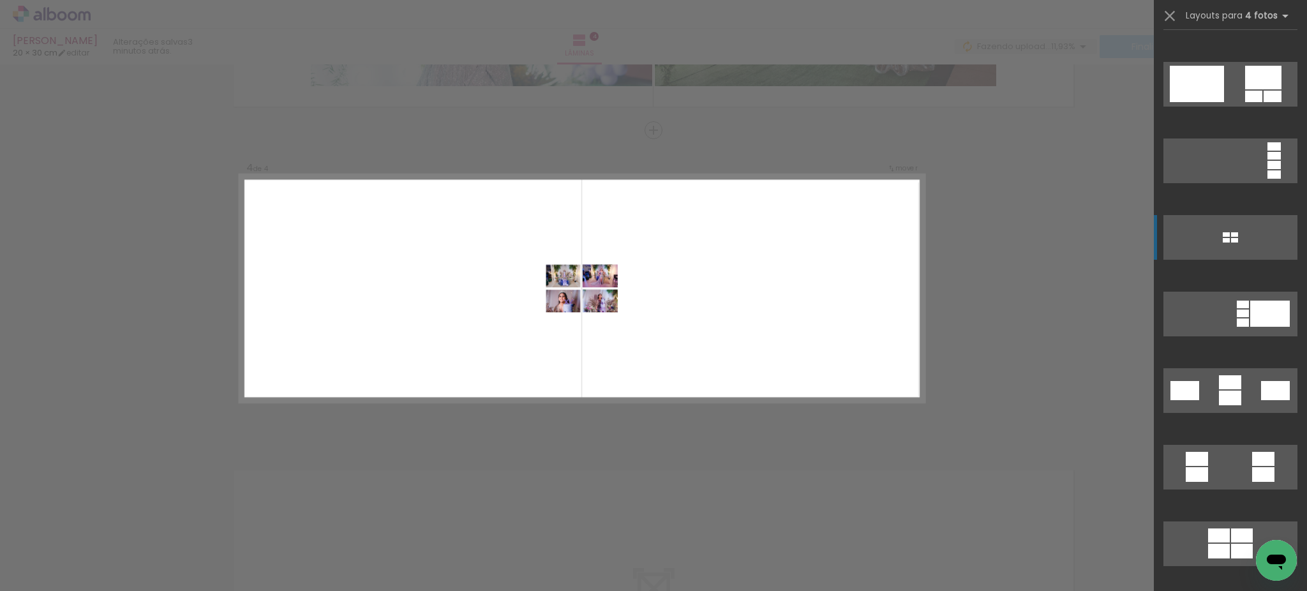
scroll to position [1447, 0]
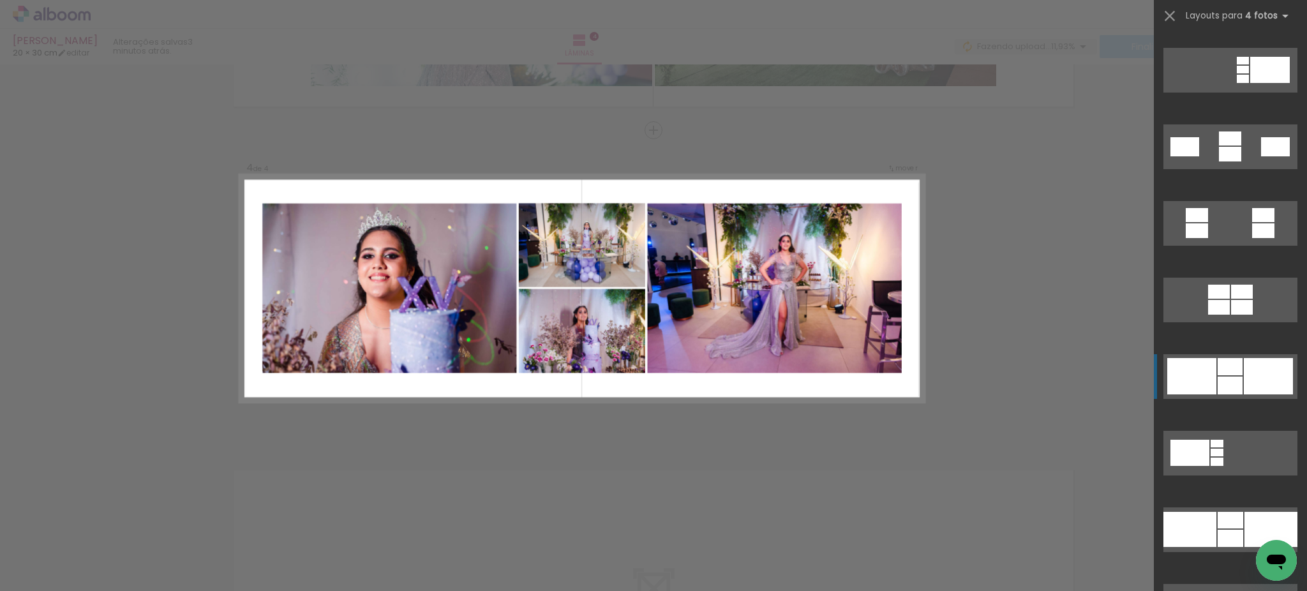
click at [1254, 376] on div at bounding box center [1268, 376] width 49 height 36
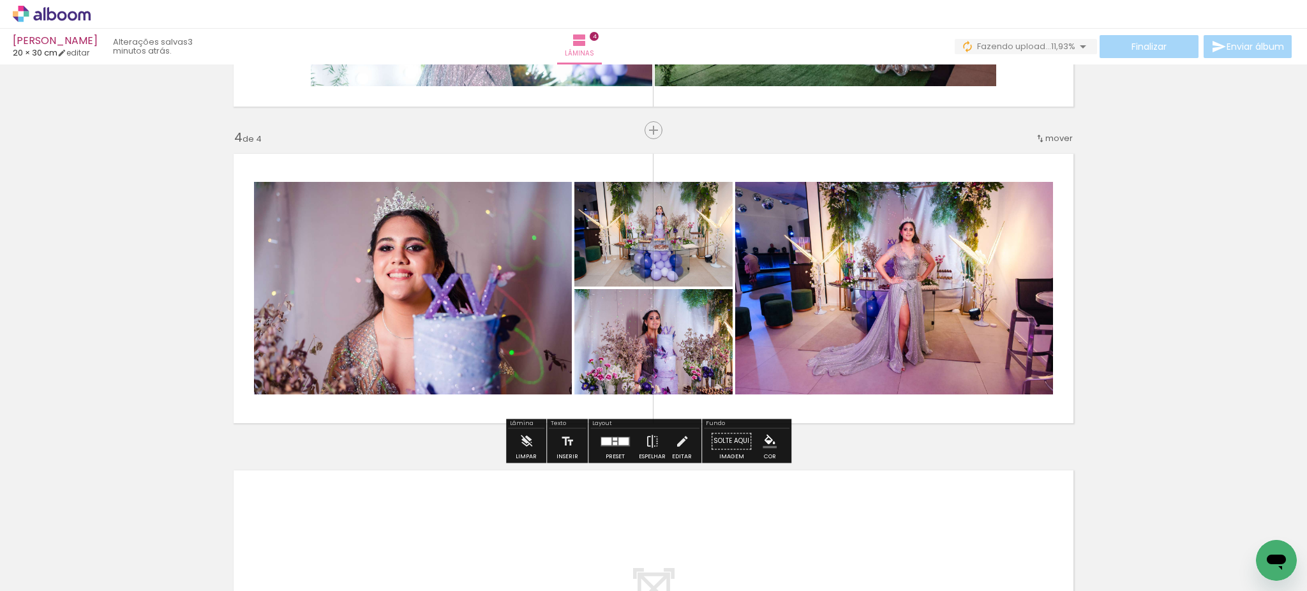
click at [619, 439] on div at bounding box center [624, 441] width 10 height 8
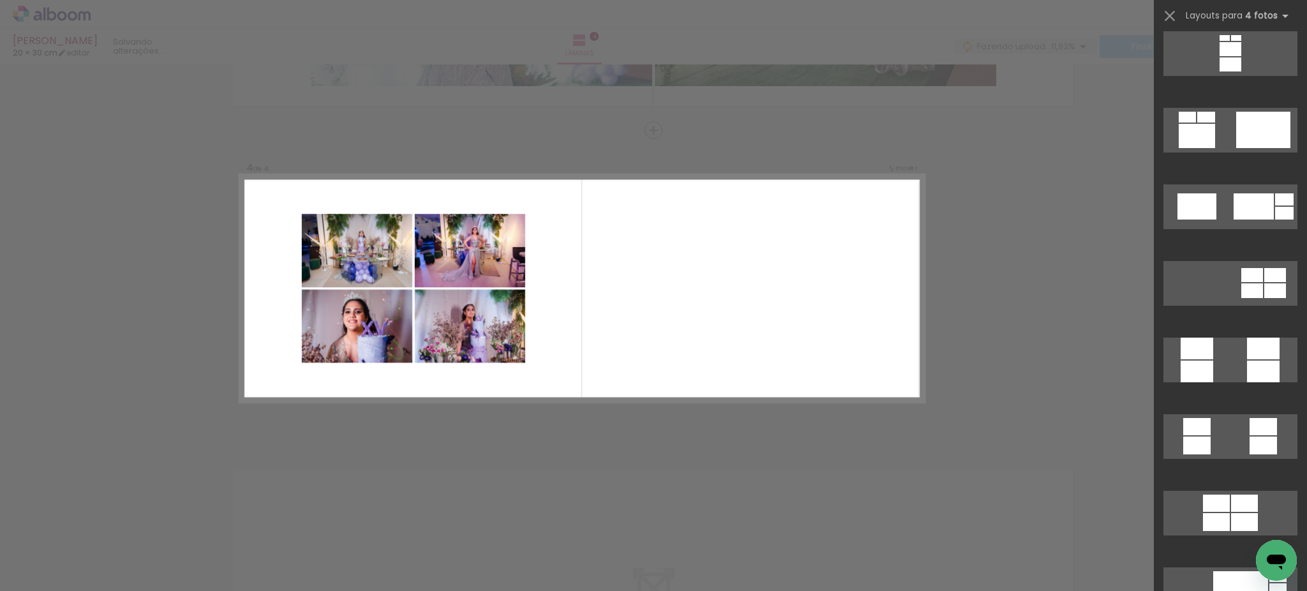
scroll to position [3379, 0]
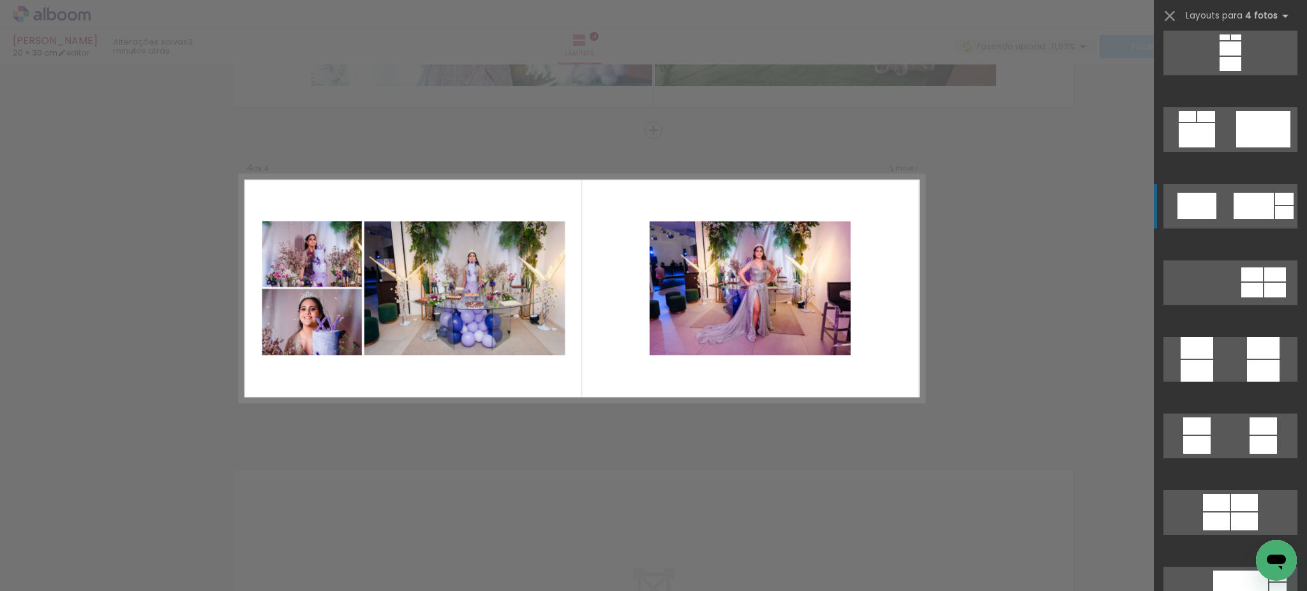
click at [1249, 208] on div at bounding box center [1254, 206] width 40 height 26
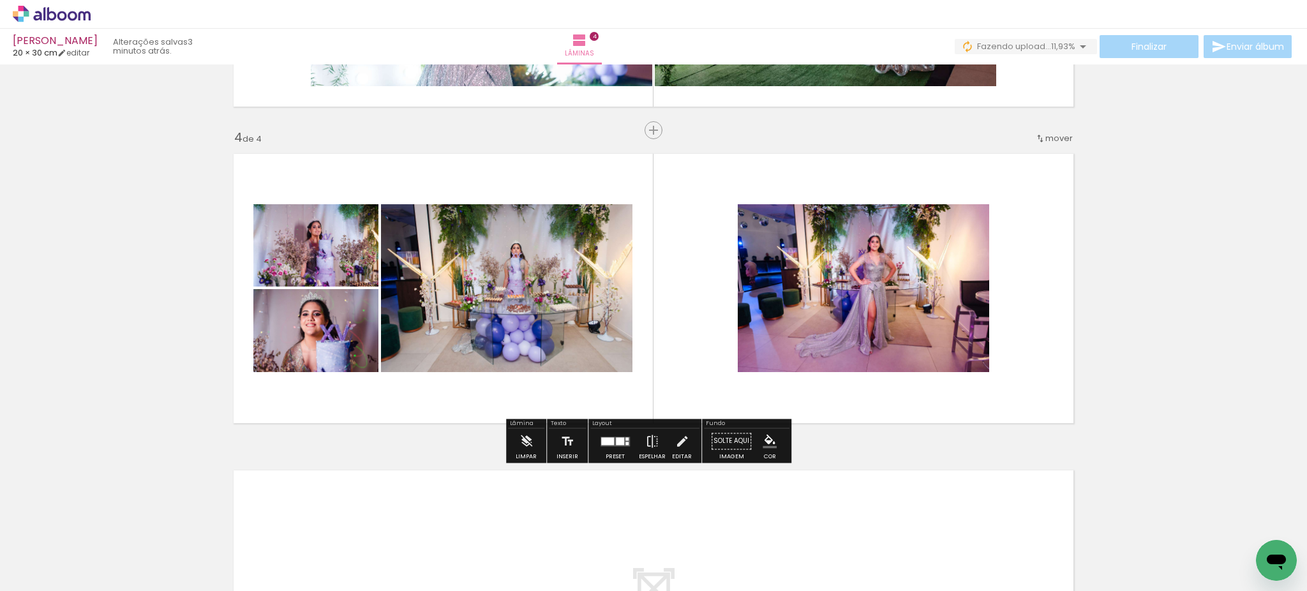
click at [612, 439] on quentale-layouter at bounding box center [615, 442] width 29 height 10
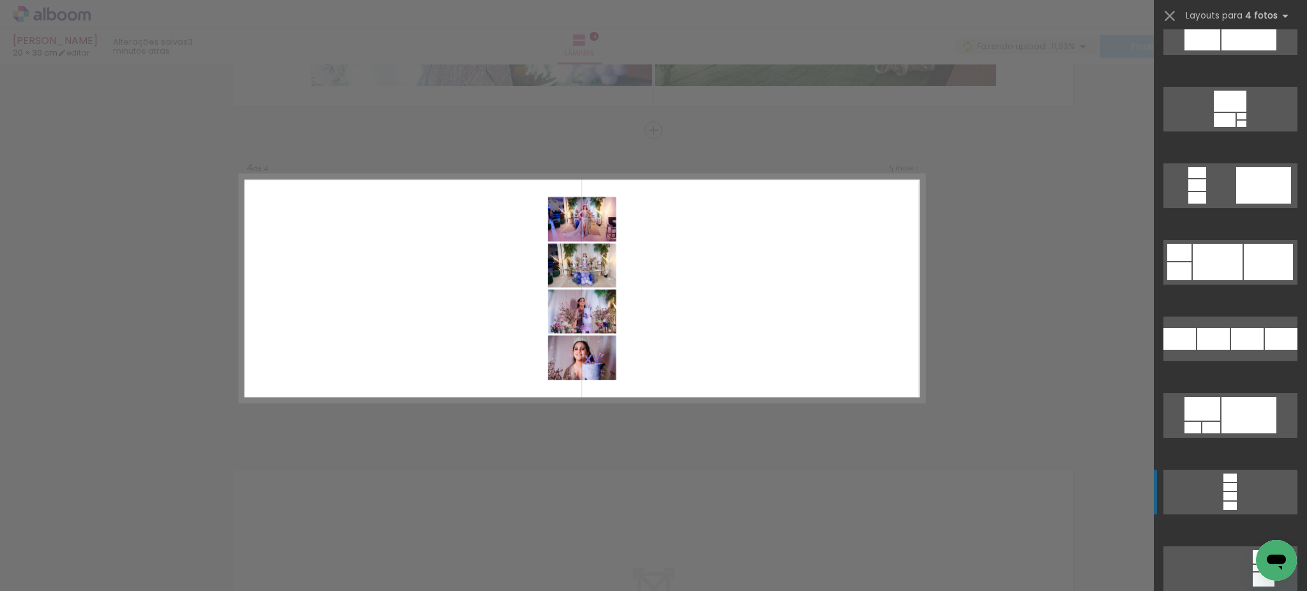
scroll to position [4885, 0]
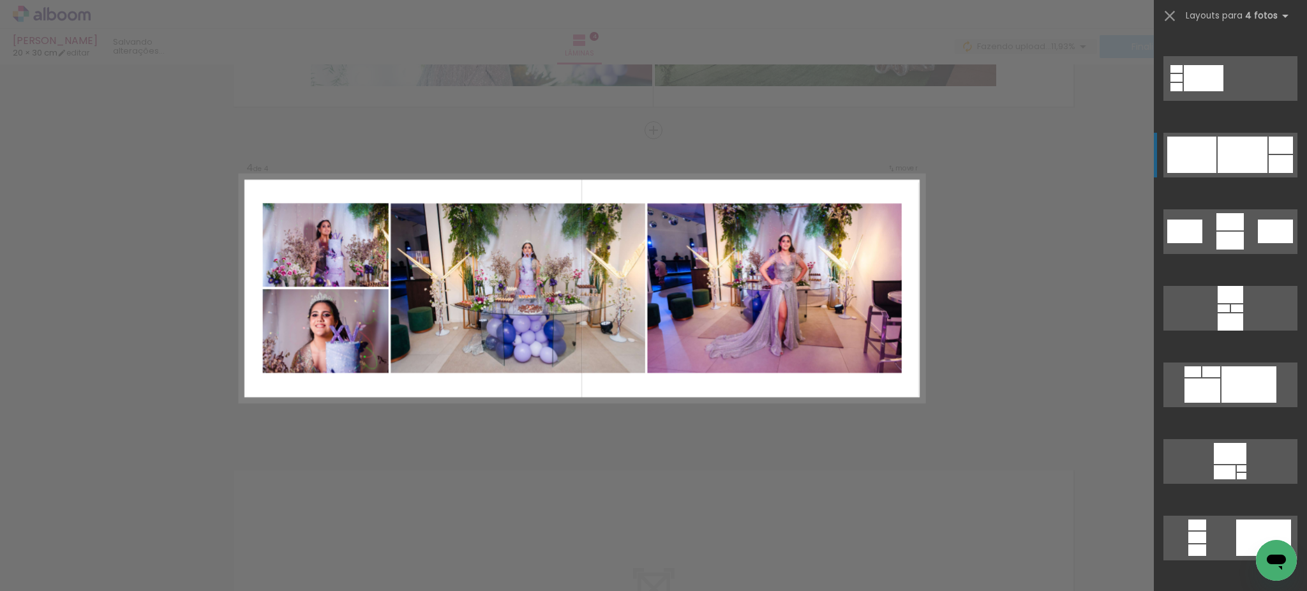
click at [1242, 139] on div at bounding box center [1243, 155] width 50 height 36
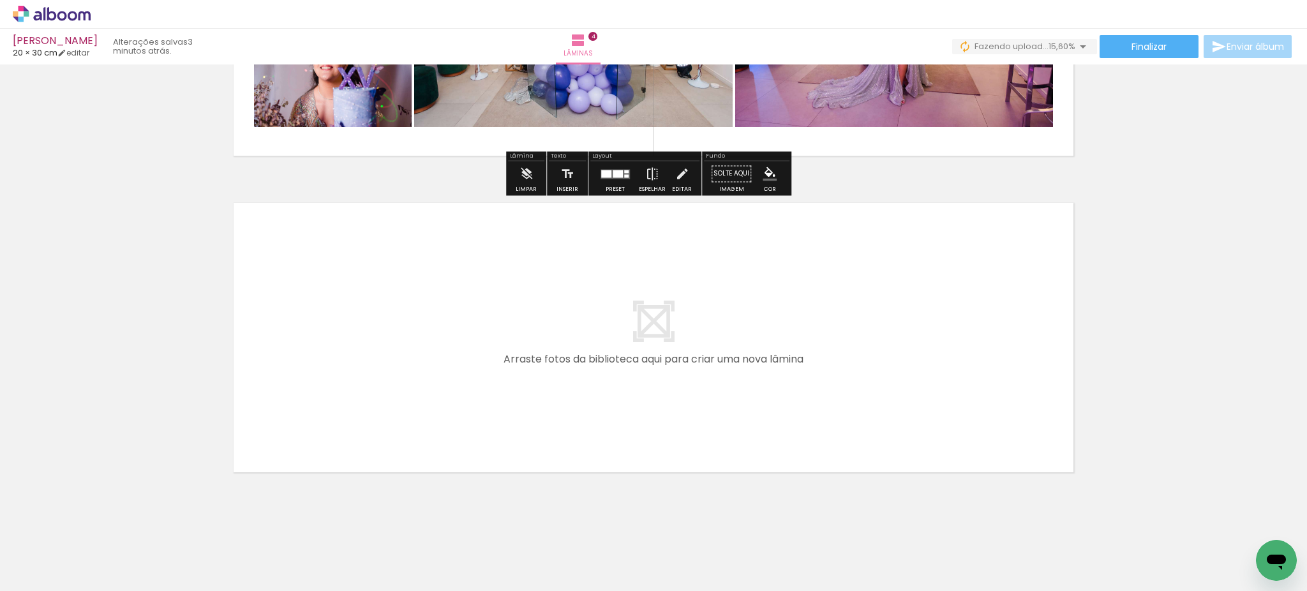
scroll to position [1185, 0]
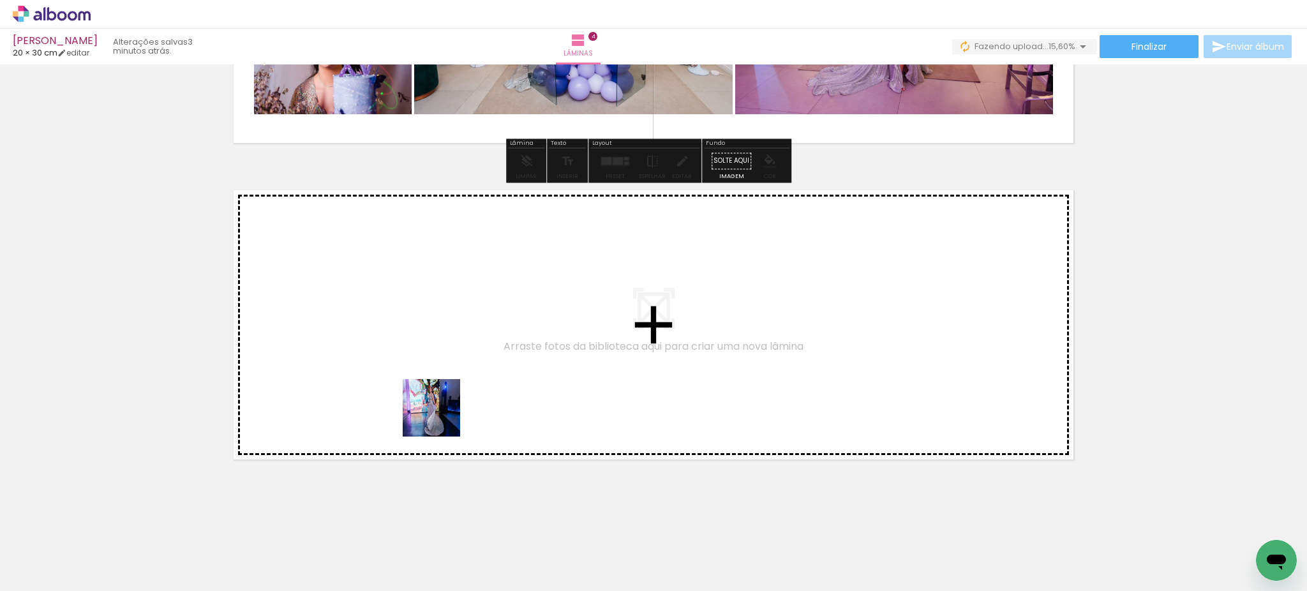
drag, startPoint x: 544, startPoint y: 545, endPoint x: 628, endPoint y: 556, distance: 84.3
click at [414, 394] on quentale-workspace at bounding box center [653, 295] width 1307 height 591
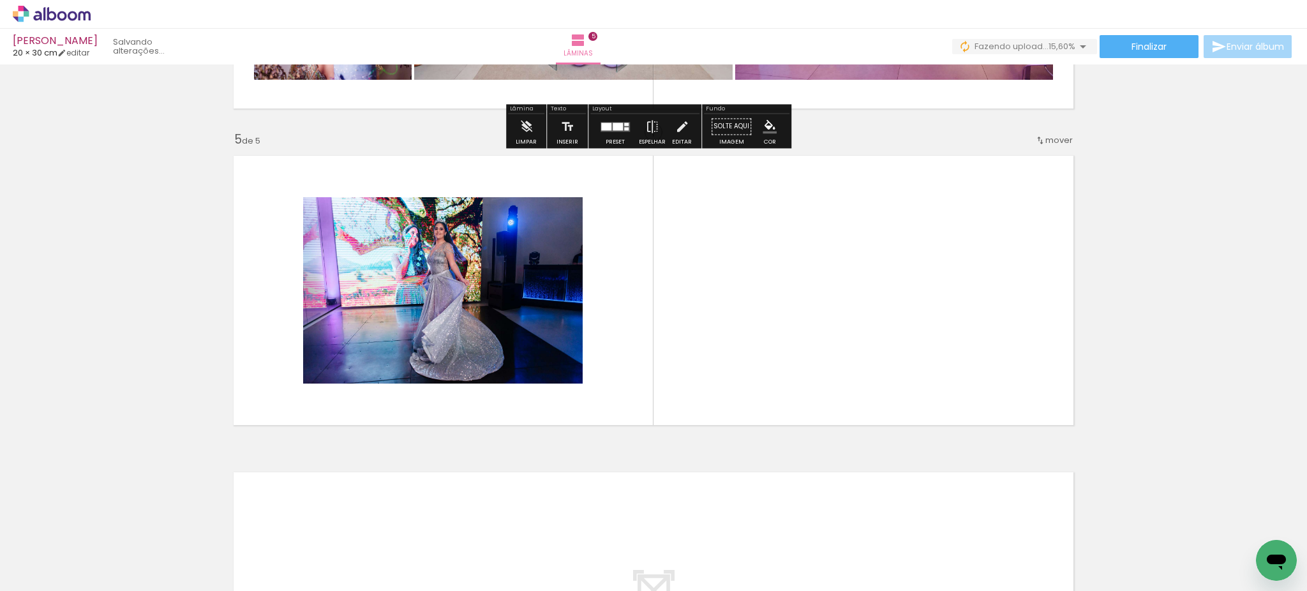
scroll to position [1222, 0]
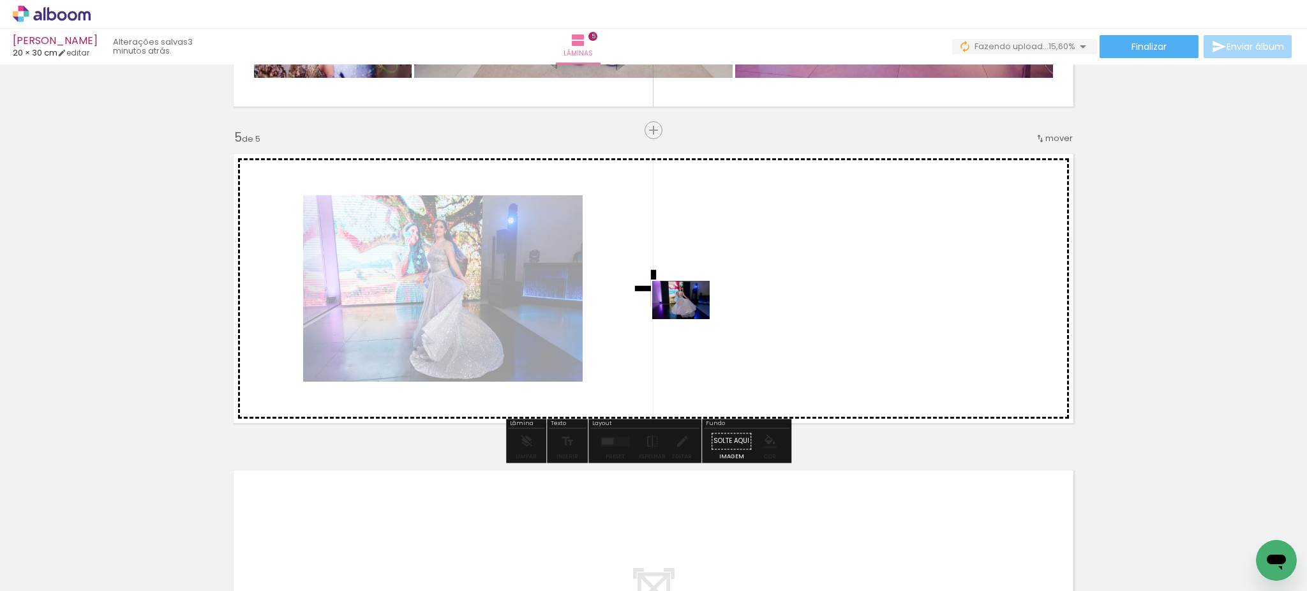
drag, startPoint x: 620, startPoint y: 550, endPoint x: 702, endPoint y: 433, distance: 143.1
click at [691, 318] on quentale-workspace at bounding box center [653, 295] width 1307 height 591
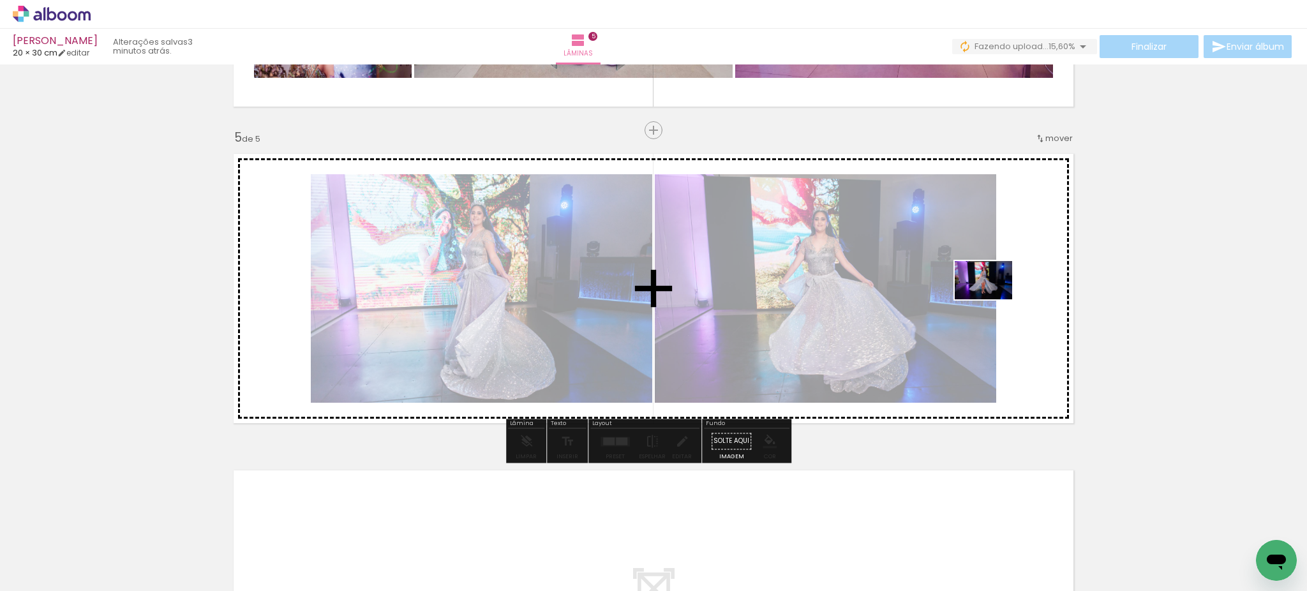
drag, startPoint x: 695, startPoint y: 550, endPoint x: 993, endPoint y: 299, distance: 389.7
click at [993, 299] on quentale-workspace at bounding box center [653, 295] width 1307 height 591
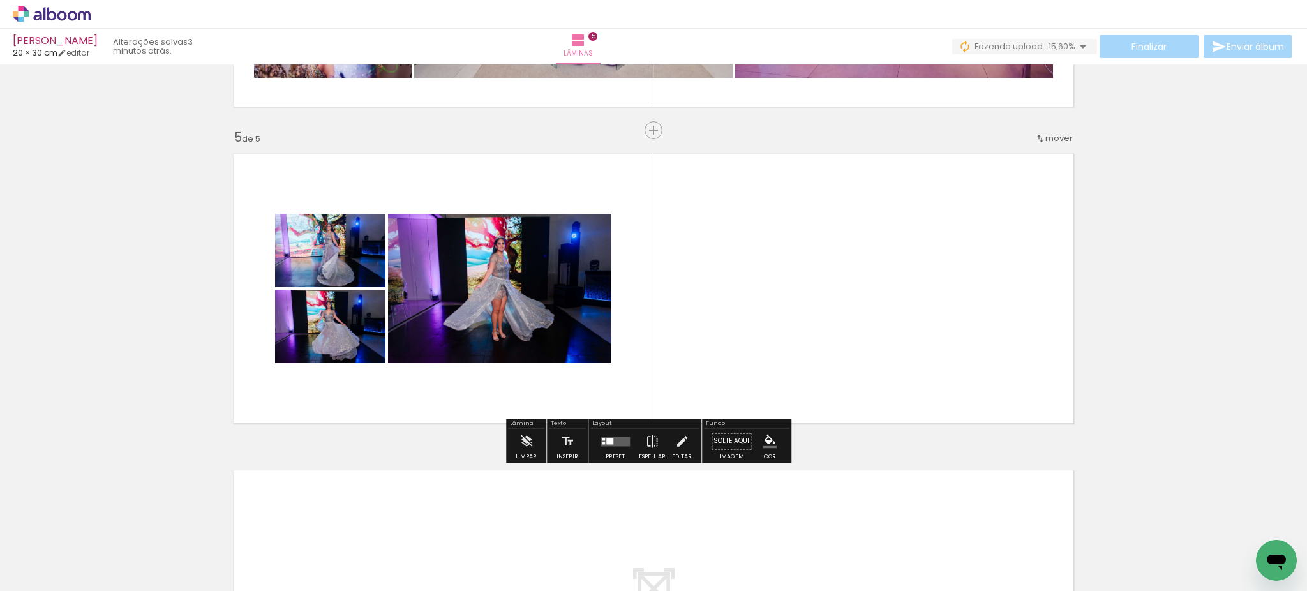
click at [606, 442] on div at bounding box center [609, 441] width 7 height 6
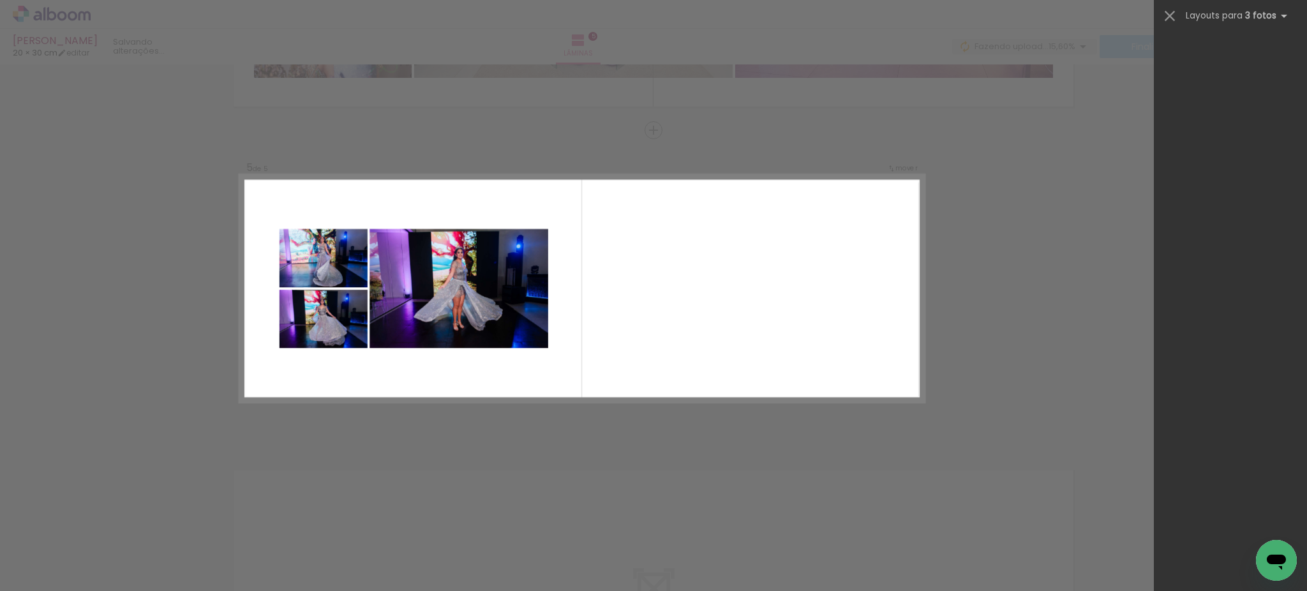
scroll to position [0, 0]
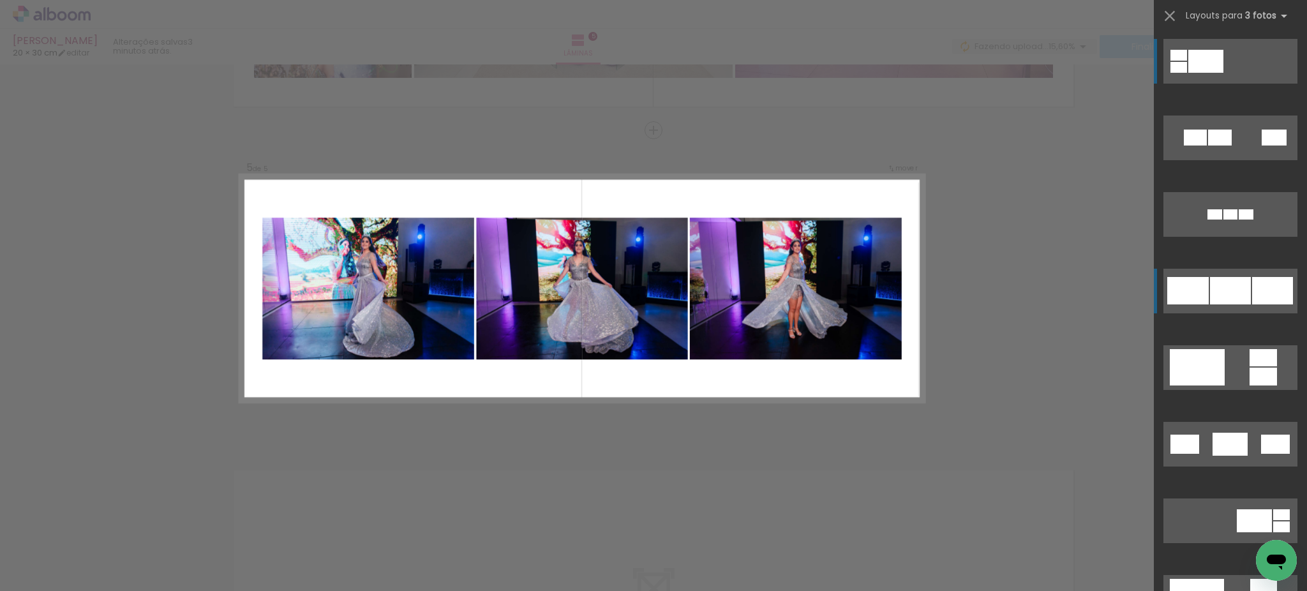
click at [1252, 303] on div at bounding box center [1272, 290] width 41 height 27
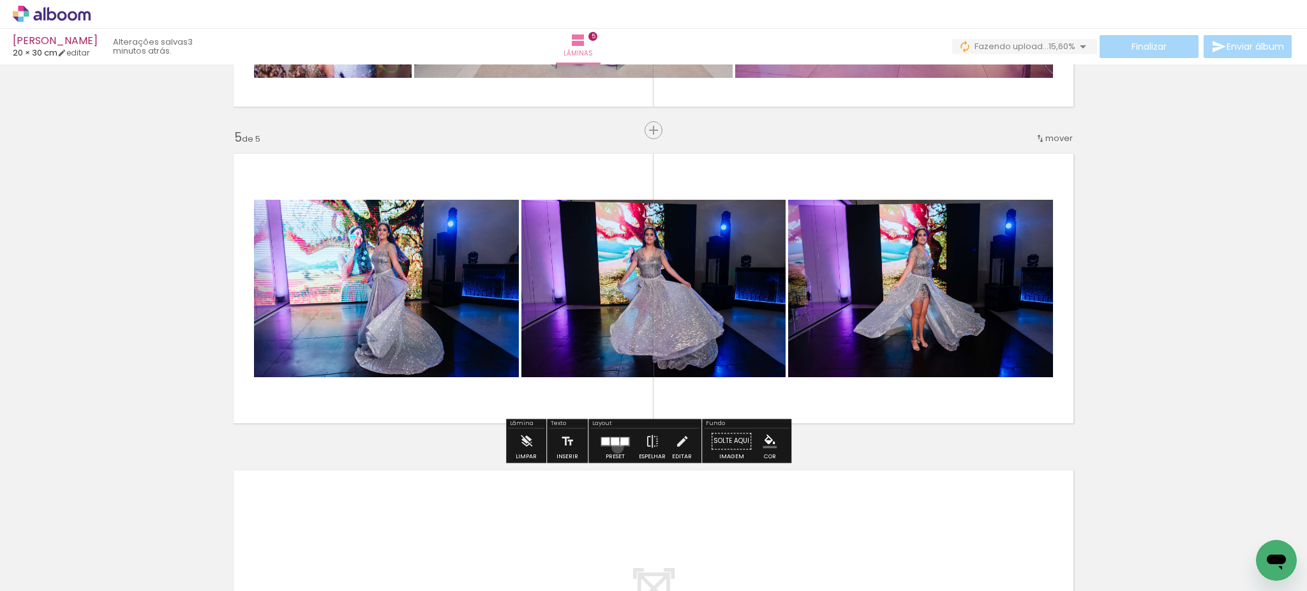
click at [615, 447] on div at bounding box center [615, 441] width 34 height 26
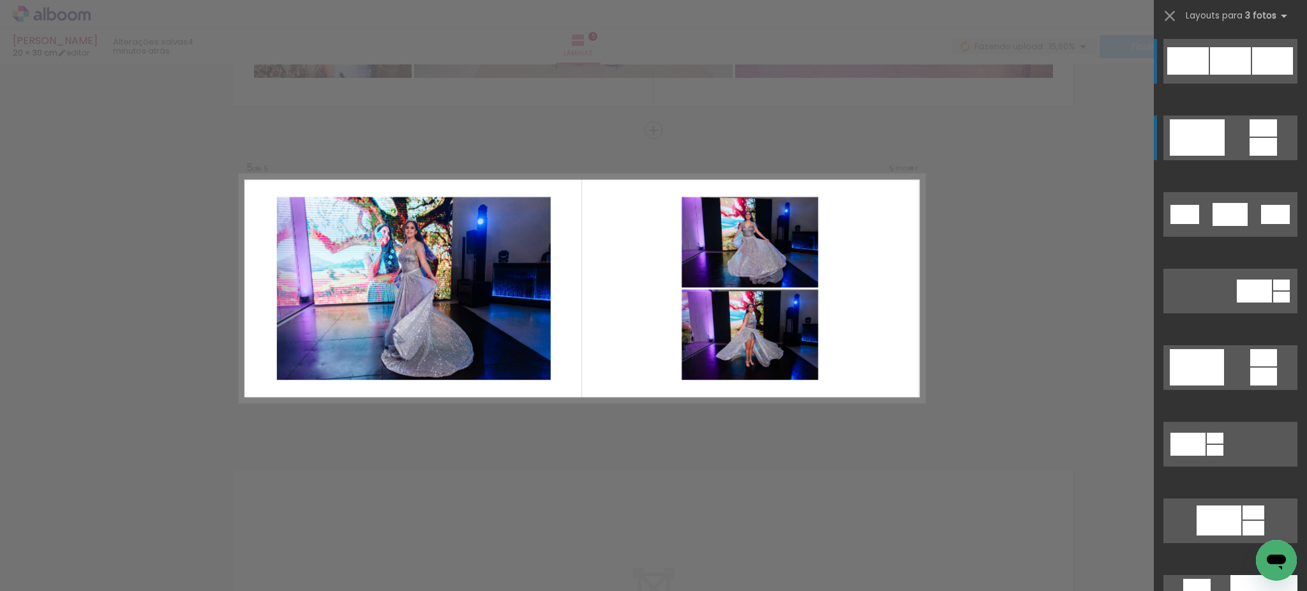
click at [1220, 141] on quentale-layouter at bounding box center [1231, 138] width 134 height 45
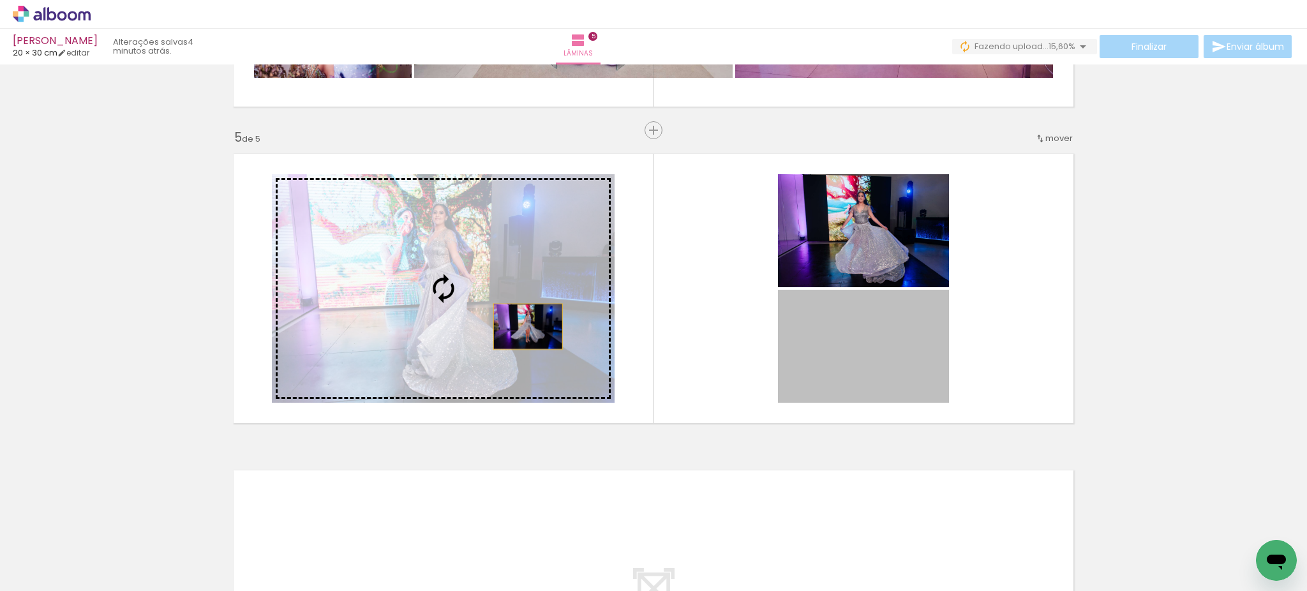
drag, startPoint x: 873, startPoint y: 356, endPoint x: 489, endPoint y: 322, distance: 385.8
click at [0, 0] on slot at bounding box center [0, 0] width 0 height 0
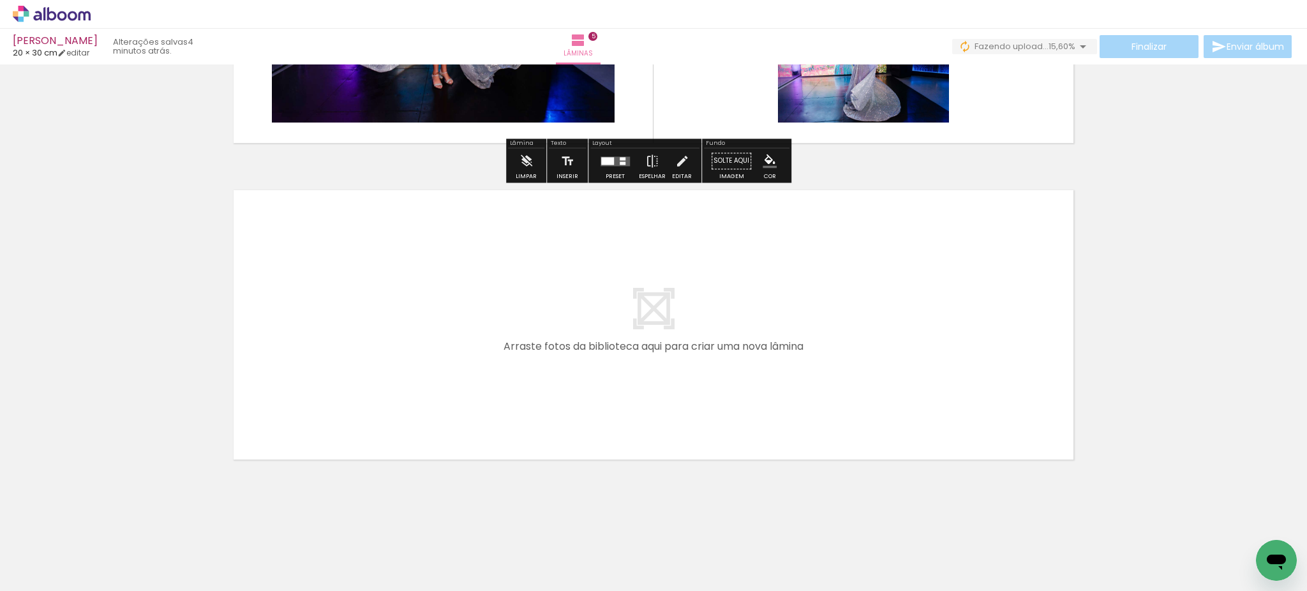
scroll to position [0, 0]
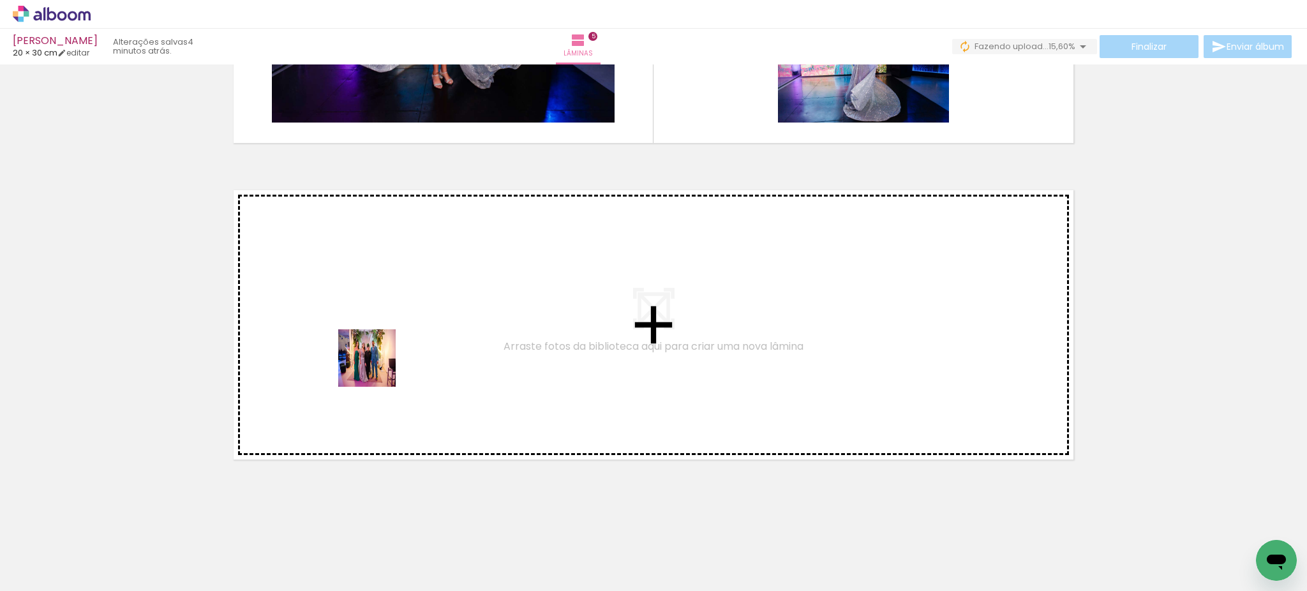
drag, startPoint x: 124, startPoint y: 559, endPoint x: 377, endPoint y: 366, distance: 317.4
click at [377, 366] on quentale-workspace at bounding box center [653, 295] width 1307 height 591
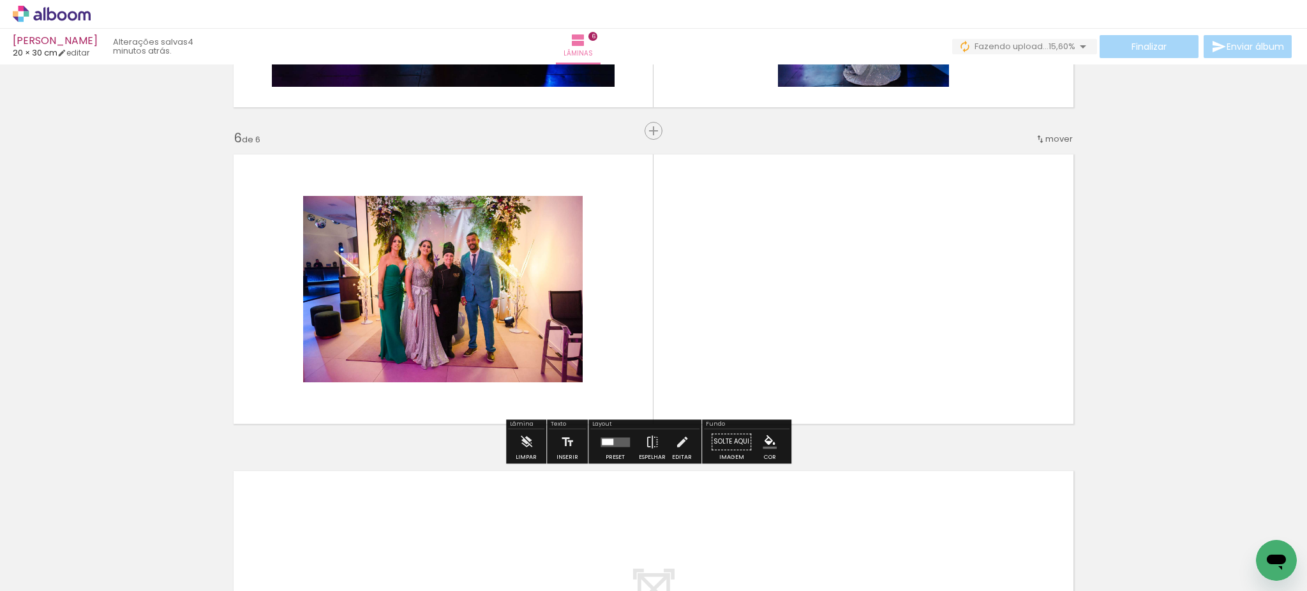
scroll to position [1538, 0]
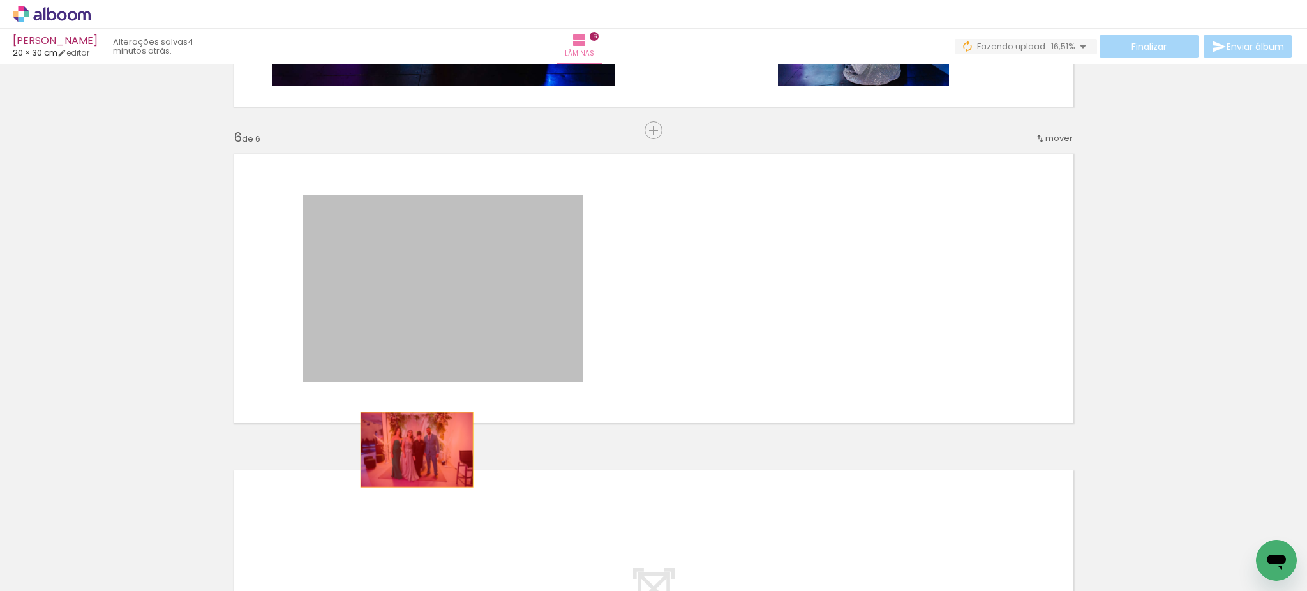
drag, startPoint x: 457, startPoint y: 307, endPoint x: 405, endPoint y: 519, distance: 218.2
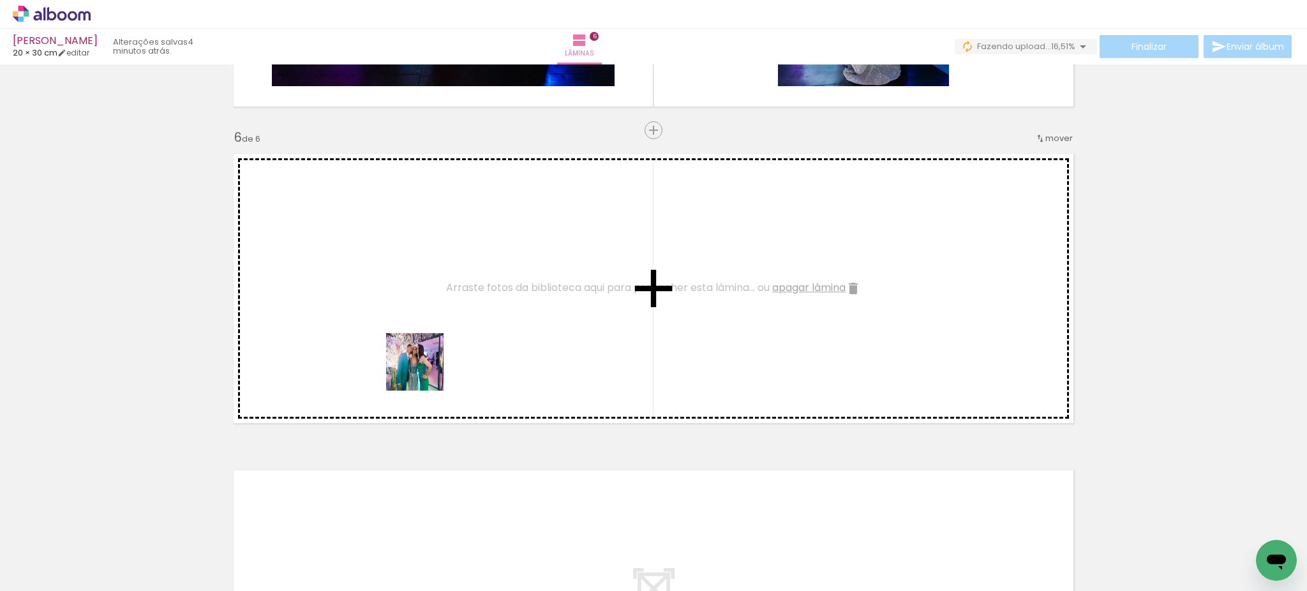
drag, startPoint x: 488, startPoint y: 557, endPoint x: 462, endPoint y: 393, distance: 166.2
click at [424, 370] on quentale-workspace at bounding box center [653, 295] width 1307 height 591
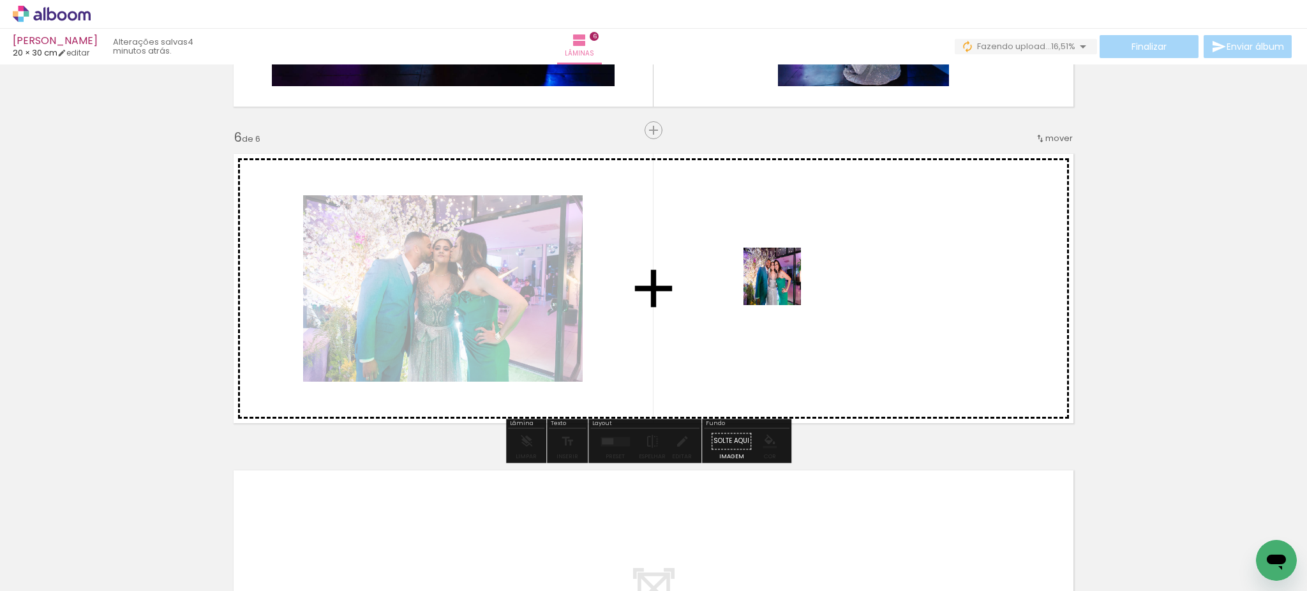
drag, startPoint x: 568, startPoint y: 560, endPoint x: 797, endPoint y: 241, distance: 392.0
click at [797, 241] on quentale-workspace at bounding box center [653, 295] width 1307 height 591
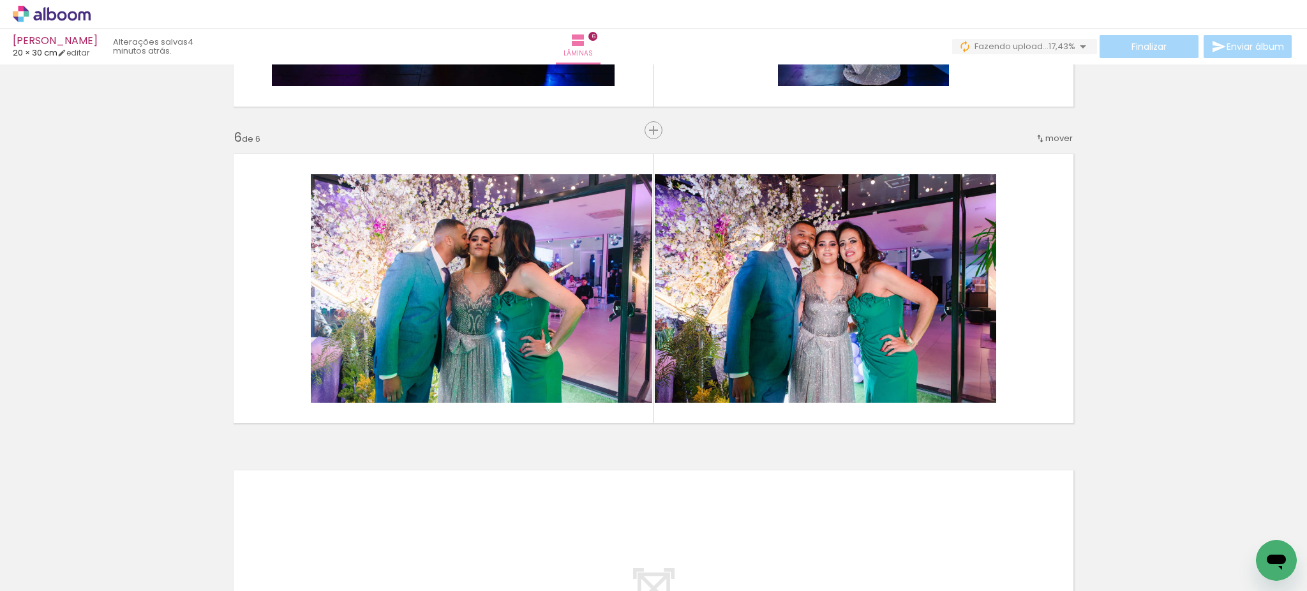
scroll to position [0, 0]
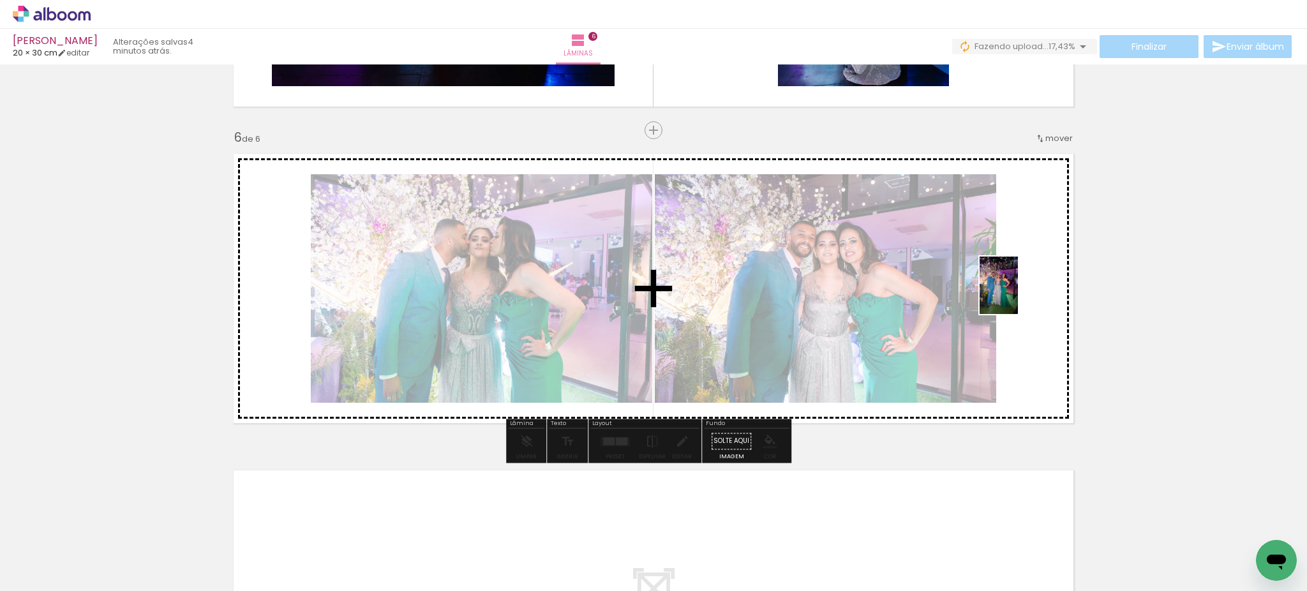
drag, startPoint x: 411, startPoint y: 555, endPoint x: 1052, endPoint y: 275, distance: 699.3
click at [1052, 275] on quentale-workspace at bounding box center [653, 295] width 1307 height 591
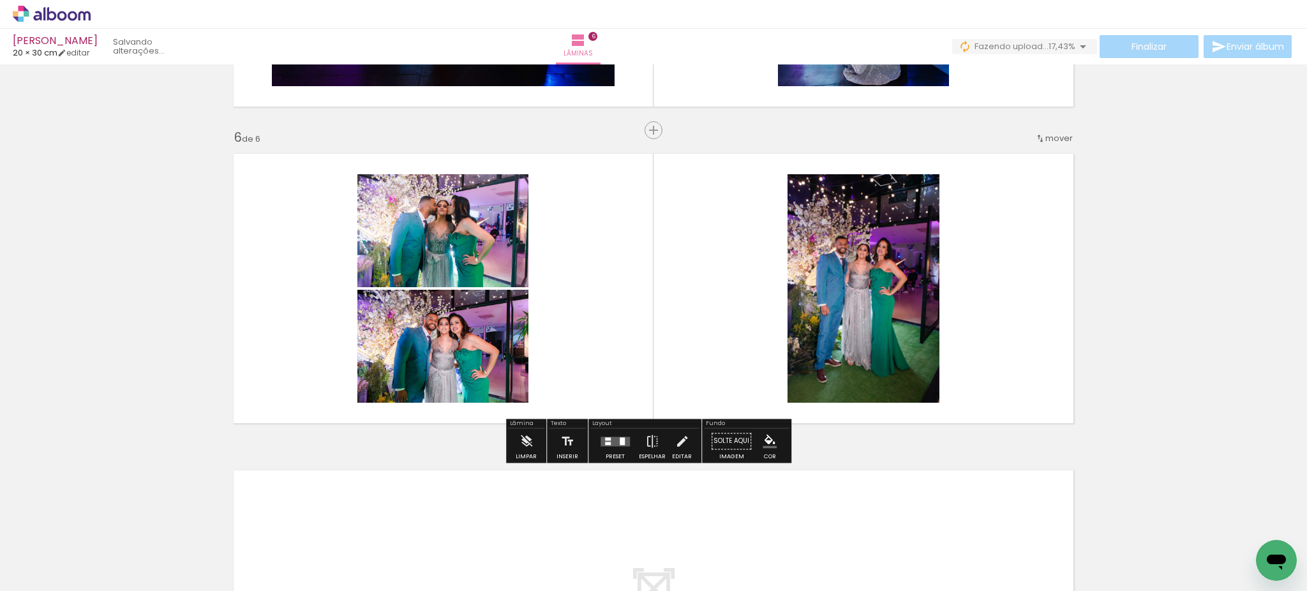
click at [615, 443] on quentale-layouter at bounding box center [615, 442] width 29 height 10
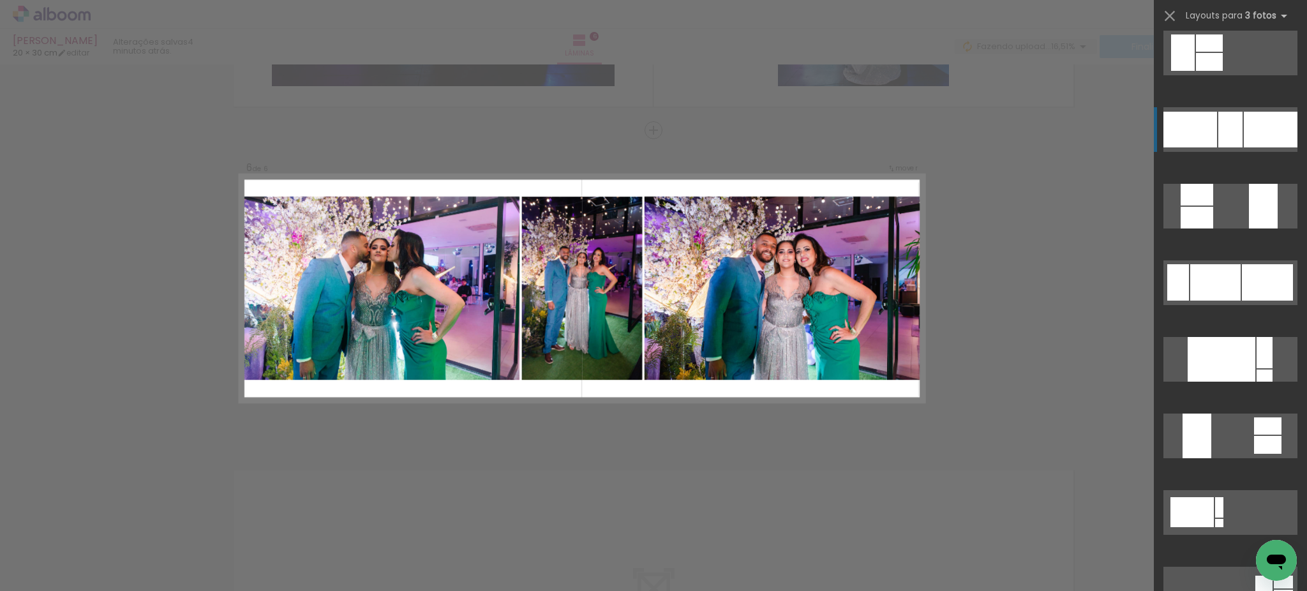
scroll to position [511, 0]
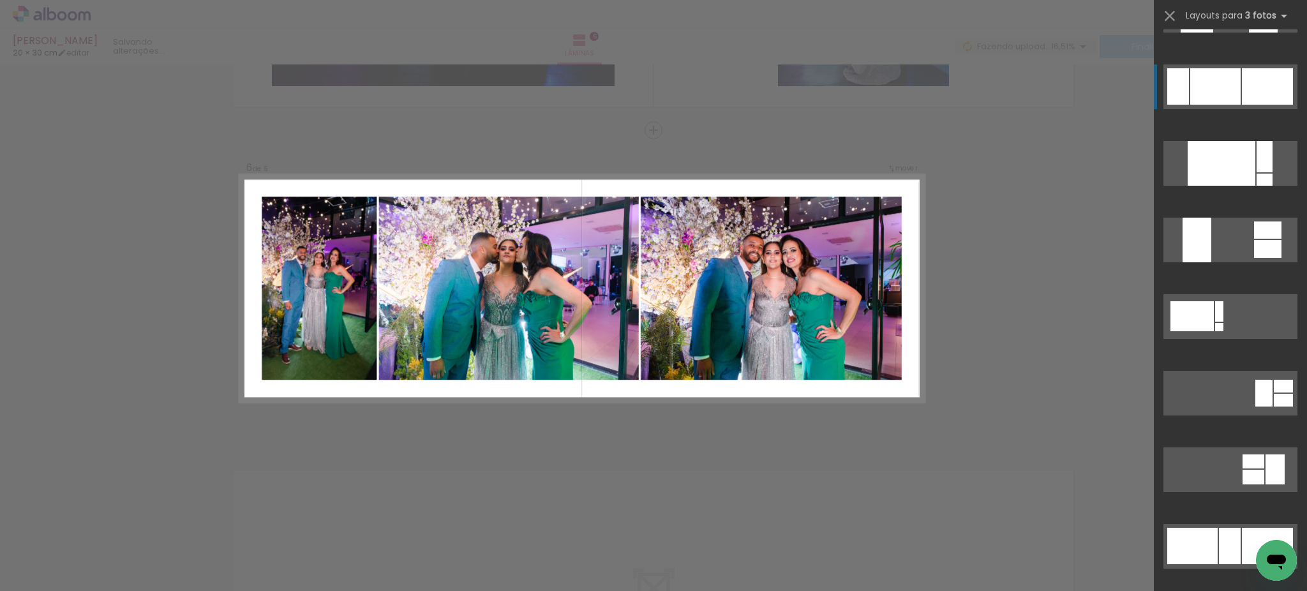
click at [1215, 94] on div at bounding box center [1216, 86] width 50 height 36
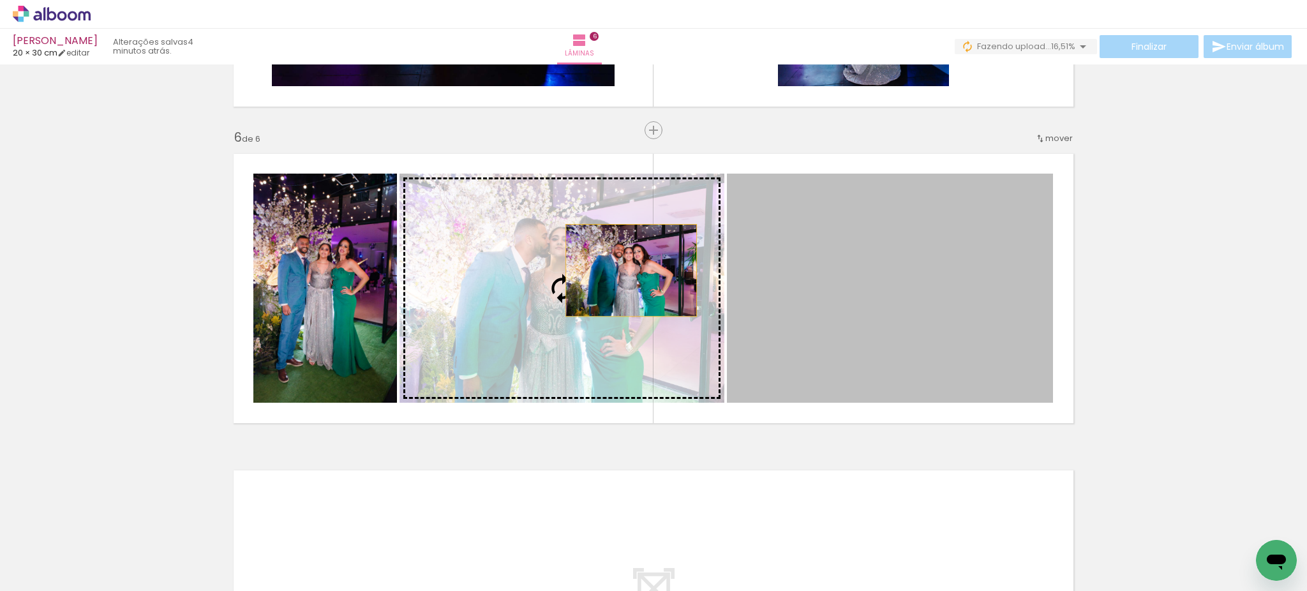
drag, startPoint x: 865, startPoint y: 270, endPoint x: 624, endPoint y: 270, distance: 241.3
click at [0, 0] on slot at bounding box center [0, 0] width 0 height 0
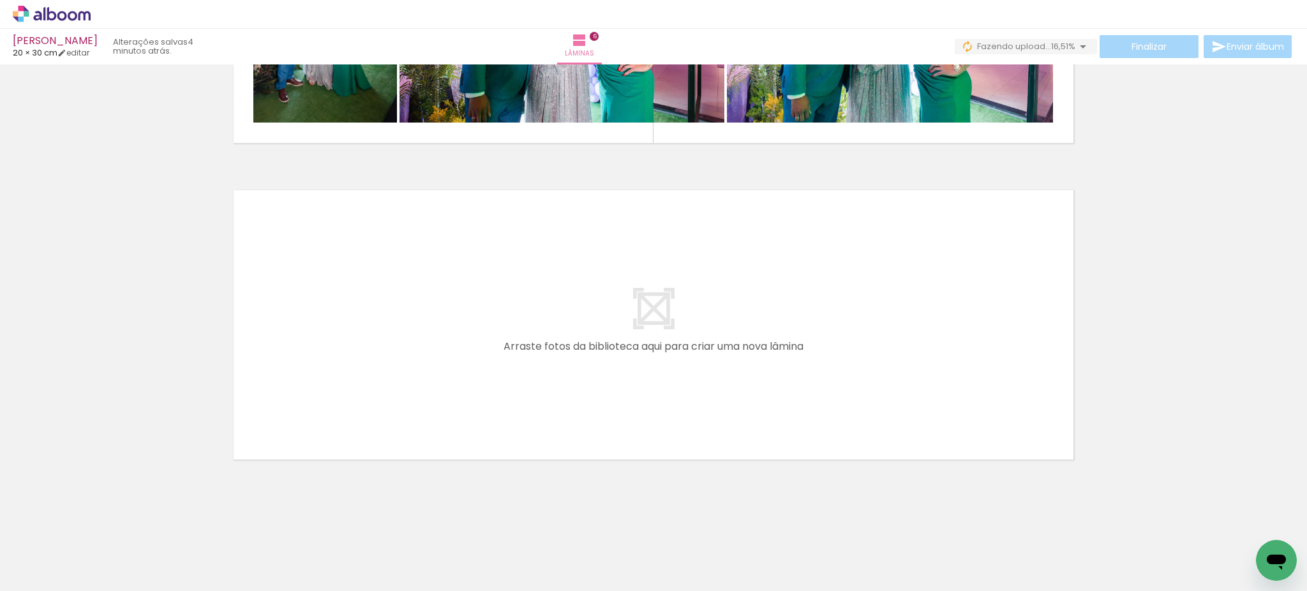
scroll to position [0, 0]
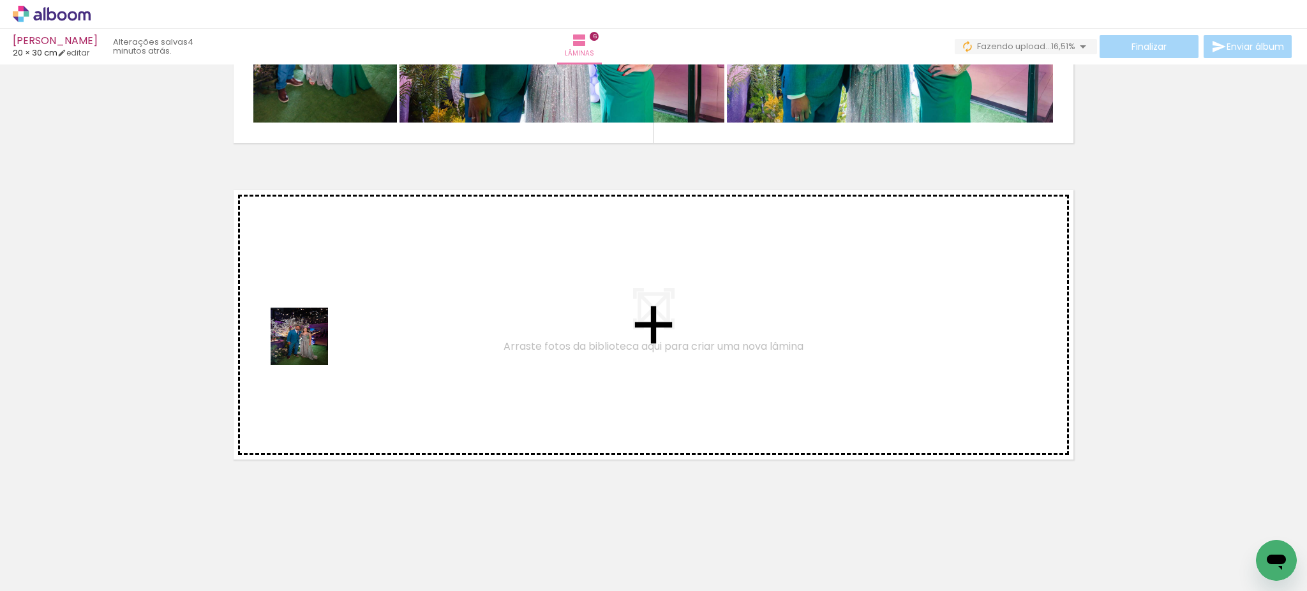
drag, startPoint x: 272, startPoint y: 549, endPoint x: 375, endPoint y: 550, distance: 103.4
click at [309, 343] on quentale-workspace at bounding box center [653, 295] width 1307 height 591
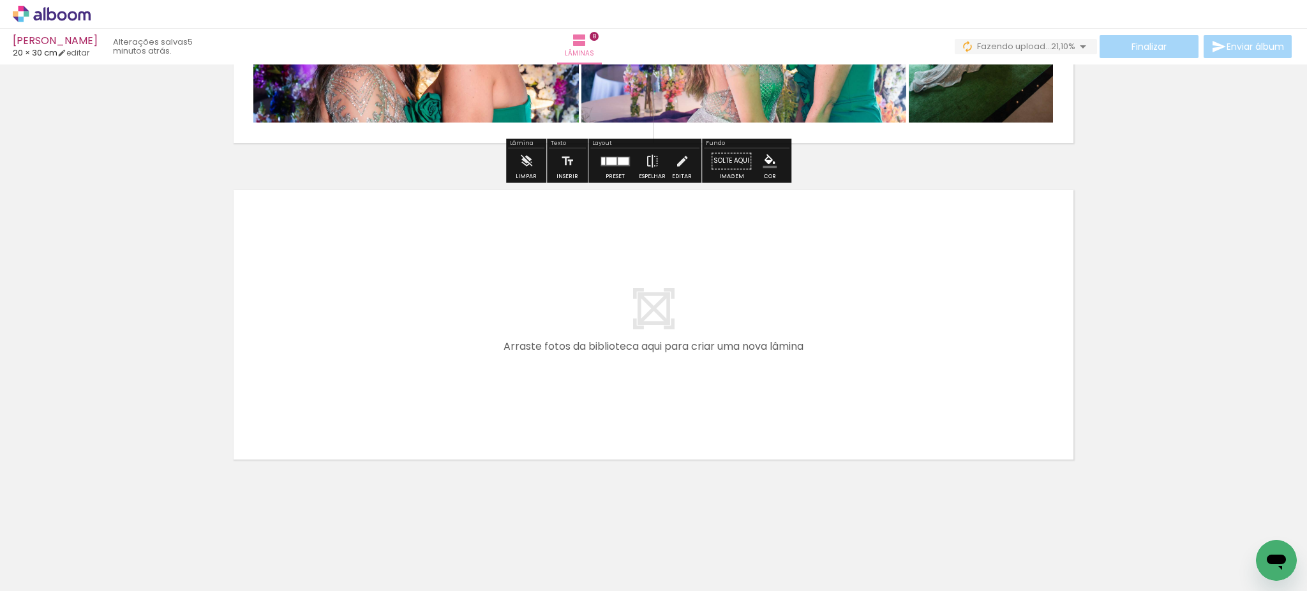
scroll to position [0, 1178]
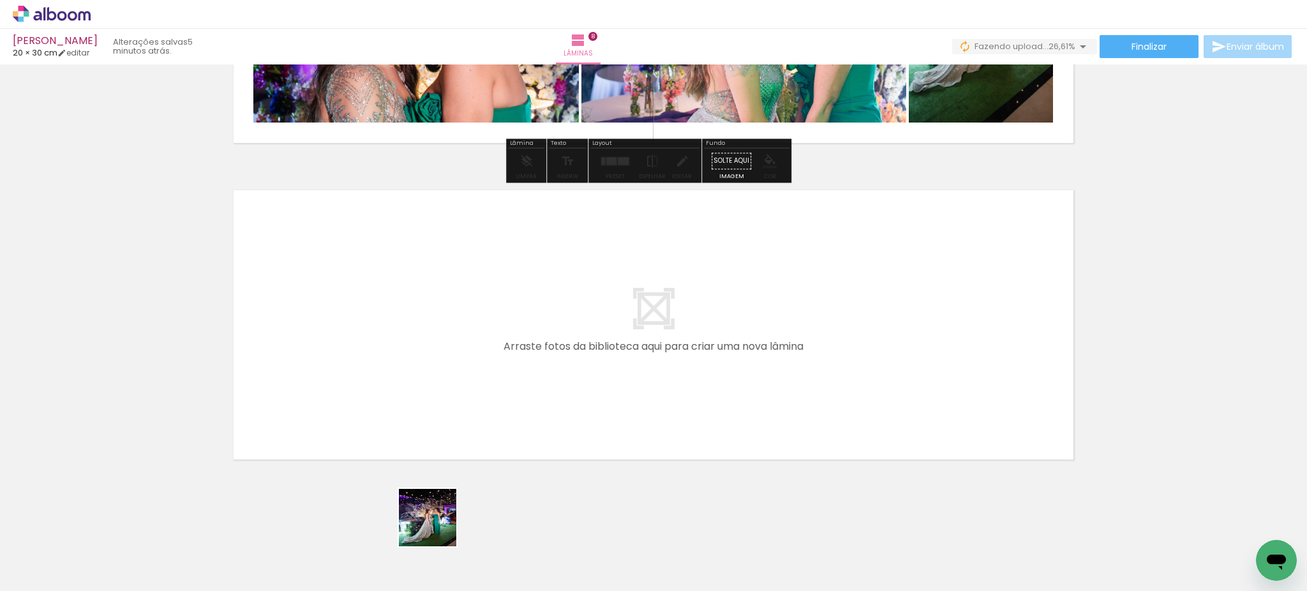
drag, startPoint x: 449, startPoint y: 548, endPoint x: 562, endPoint y: 555, distance: 112.6
click at [378, 365] on quentale-workspace at bounding box center [653, 295] width 1307 height 591
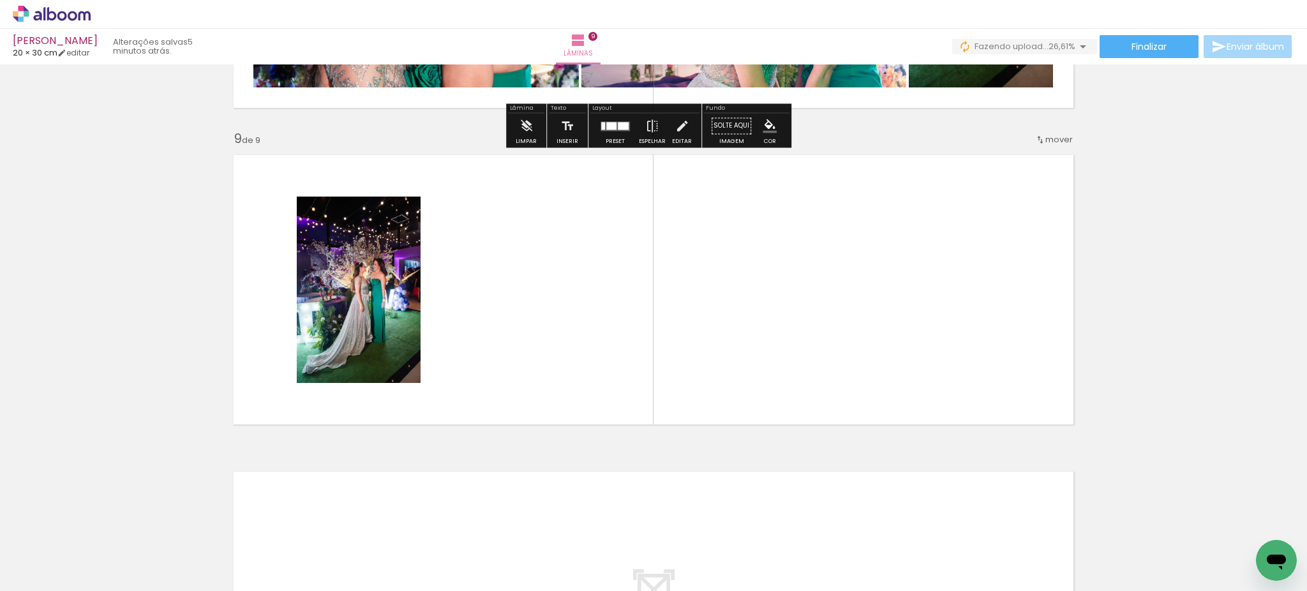
scroll to position [2488, 0]
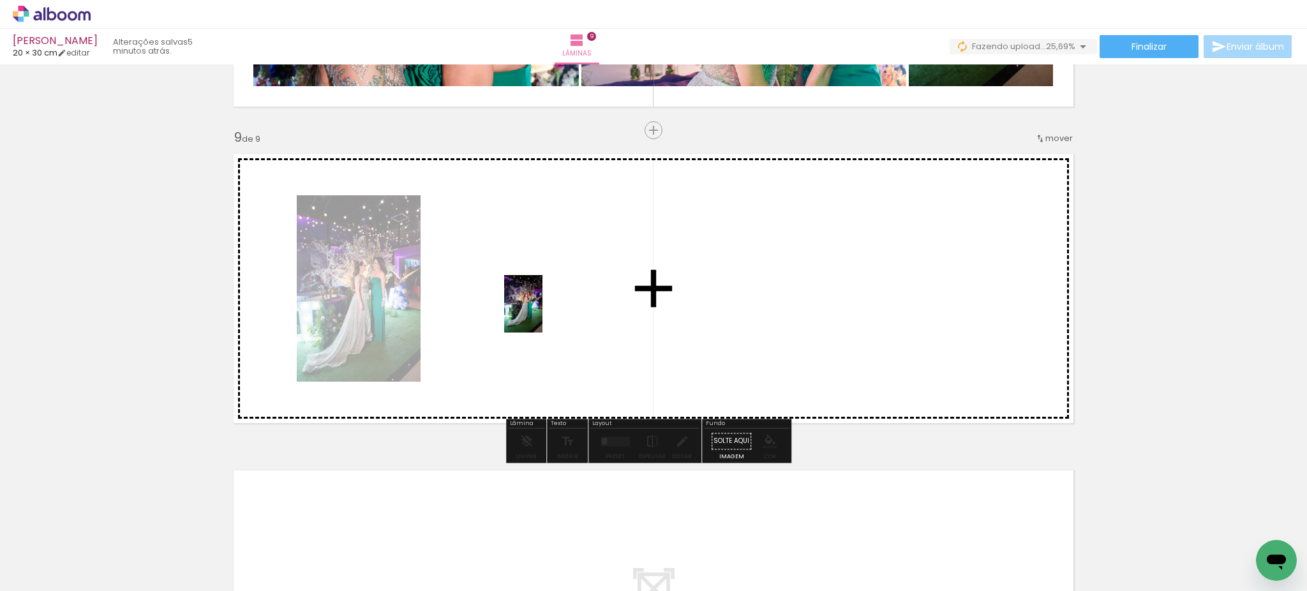
drag, startPoint x: 526, startPoint y: 546, endPoint x: 638, endPoint y: 436, distance: 157.1
click at [542, 313] on quentale-workspace at bounding box center [653, 295] width 1307 height 591
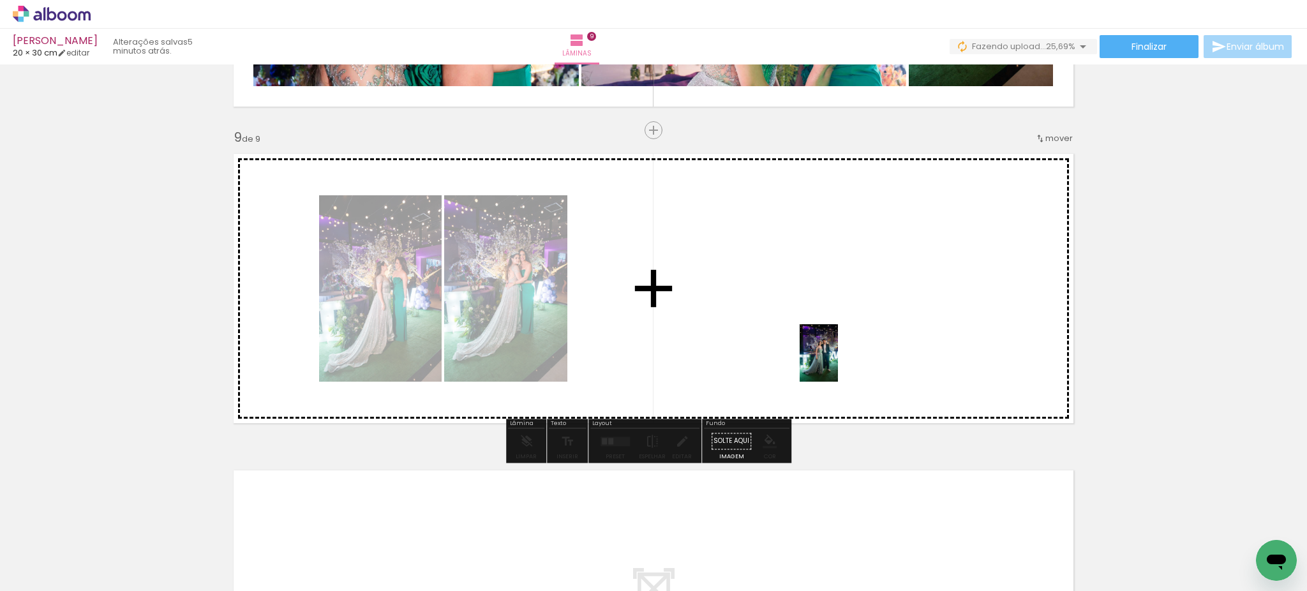
drag, startPoint x: 736, startPoint y: 552, endPoint x: 839, endPoint y: 367, distance: 212.1
click at [839, 360] on quentale-workspace at bounding box center [653, 295] width 1307 height 591
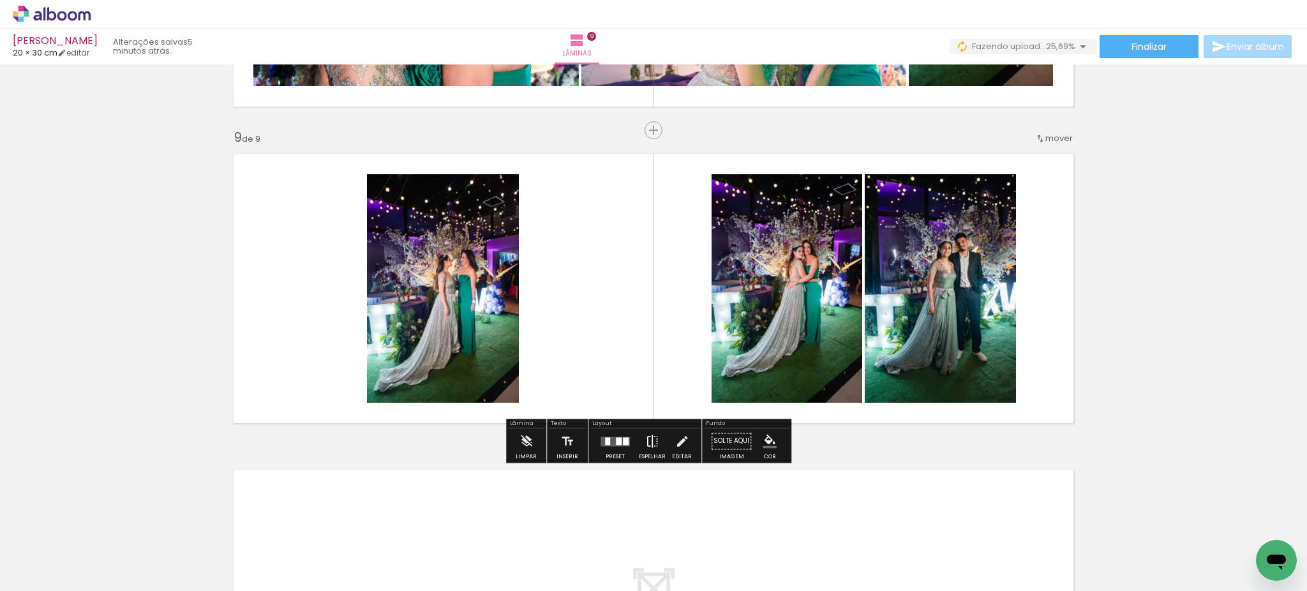
click at [647, 440] on iron-icon at bounding box center [652, 441] width 14 height 26
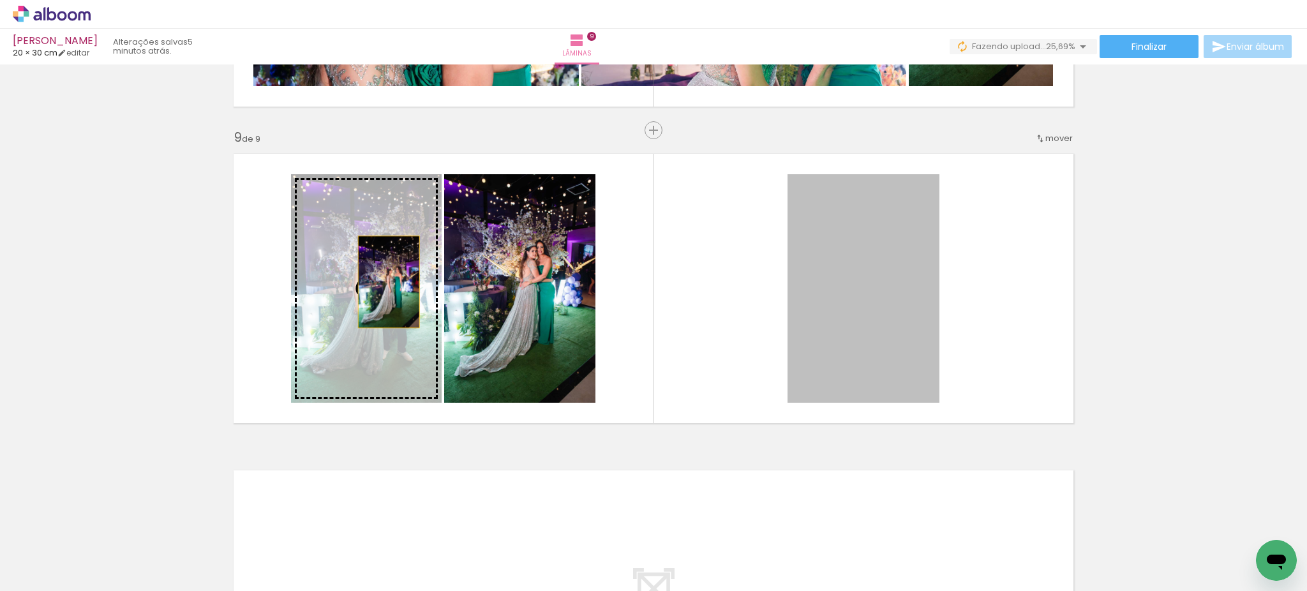
drag, startPoint x: 843, startPoint y: 293, endPoint x: 382, endPoint y: 282, distance: 461.0
click at [0, 0] on slot at bounding box center [0, 0] width 0 height 0
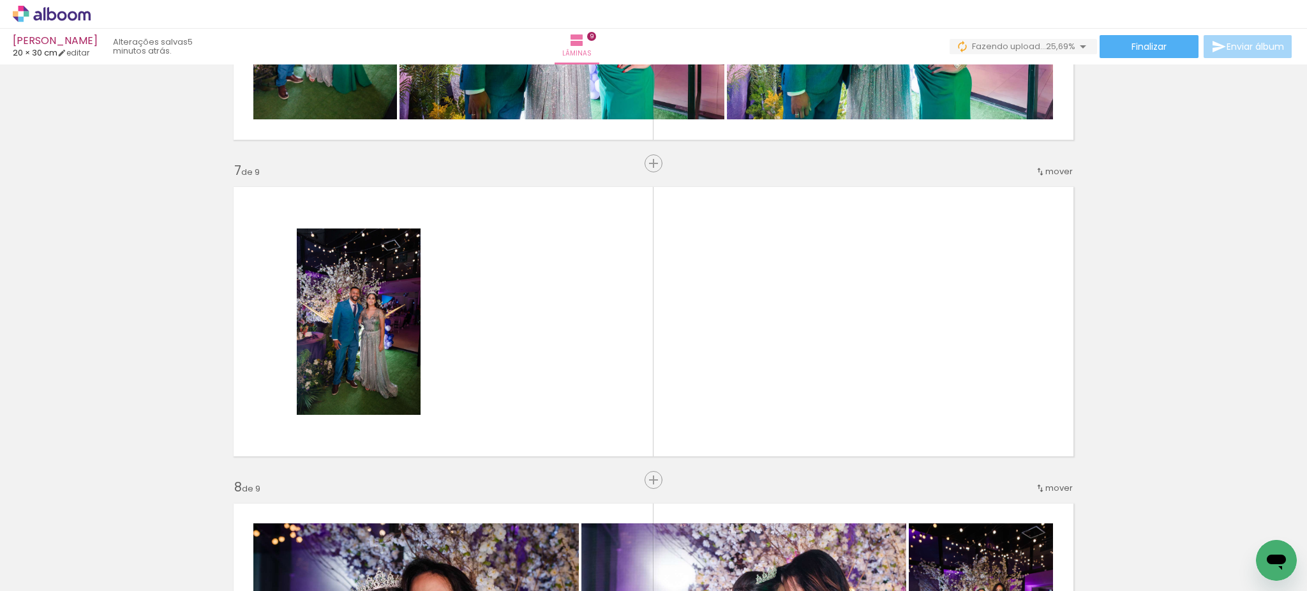
scroll to position [1832, 0]
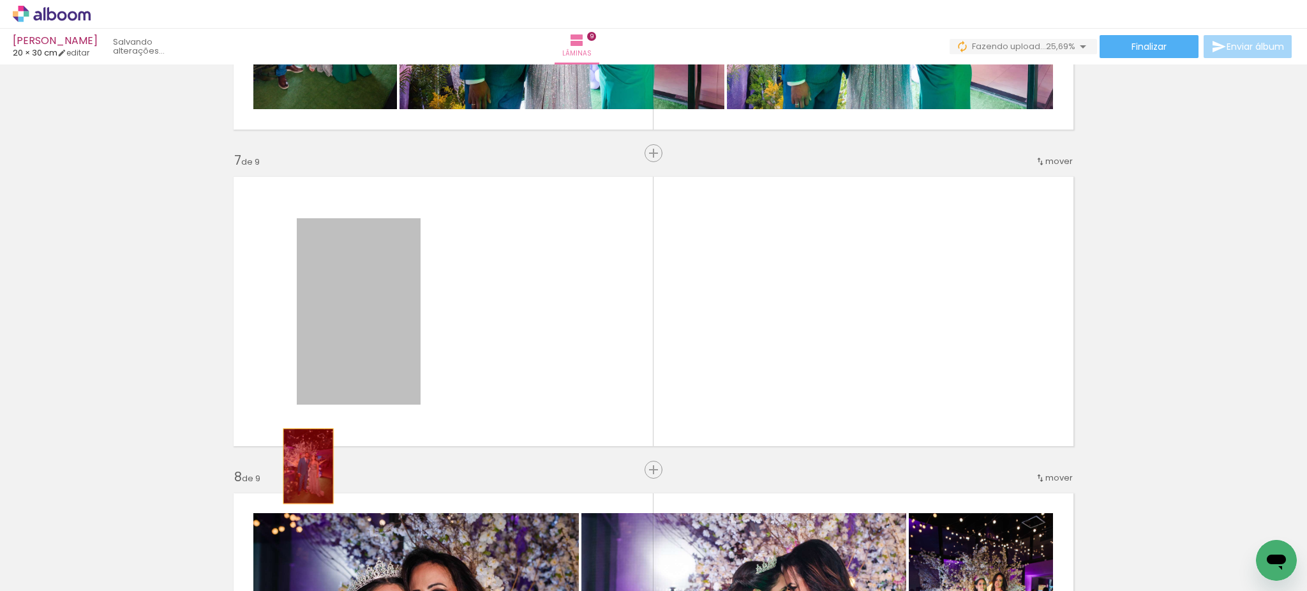
drag, startPoint x: 348, startPoint y: 312, endPoint x: 290, endPoint y: 478, distance: 175.6
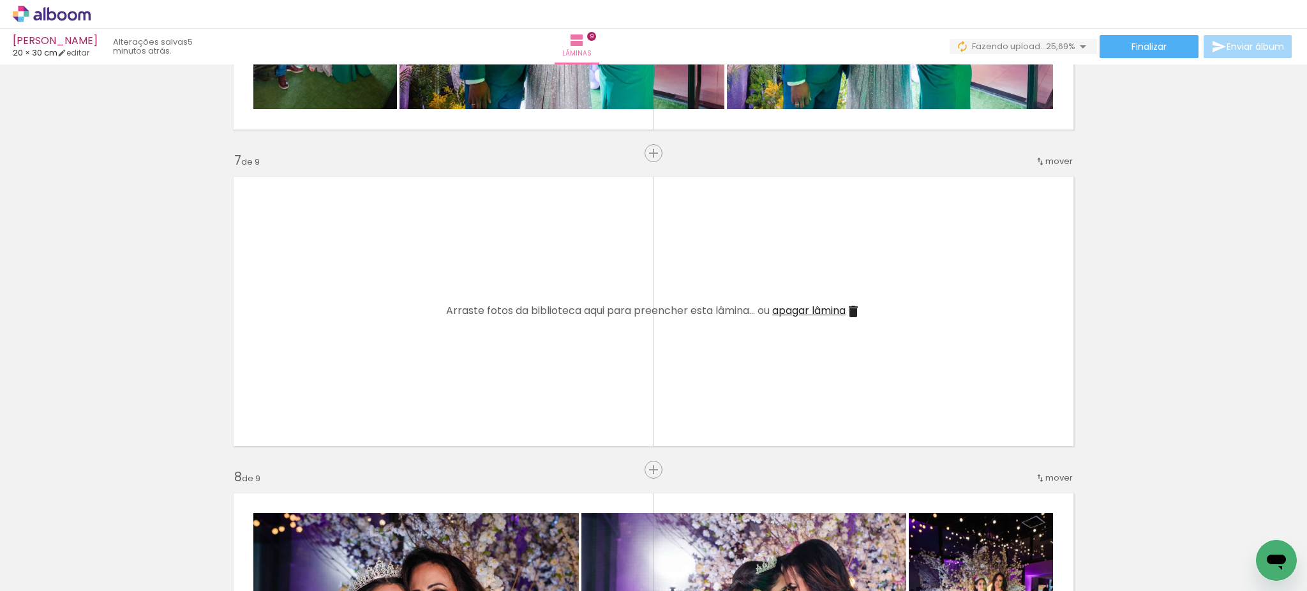
click at [800, 311] on span "apagar lâmina" at bounding box center [808, 310] width 73 height 15
